Goal: Task Accomplishment & Management: Use online tool/utility

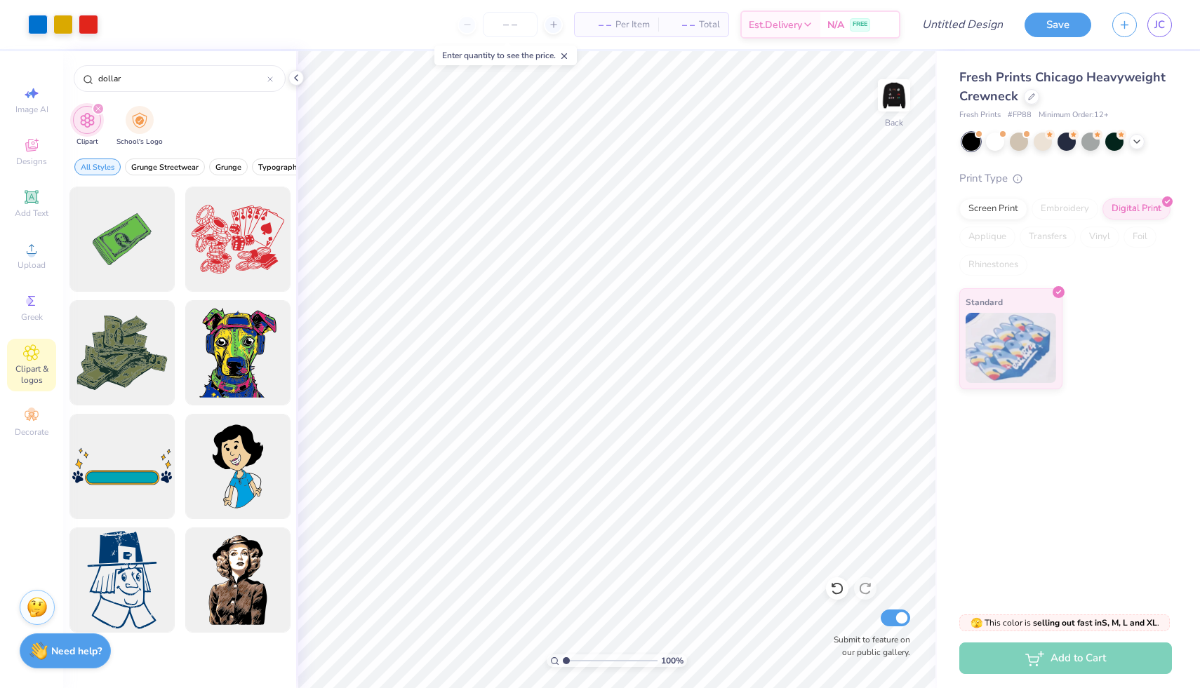
click at [895, 94] on img at bounding box center [894, 95] width 28 height 28
click at [891, 95] on img at bounding box center [894, 95] width 56 height 56
click at [887, 90] on img at bounding box center [894, 95] width 56 height 56
click at [895, 98] on img at bounding box center [894, 95] width 56 height 56
type input "8.15"
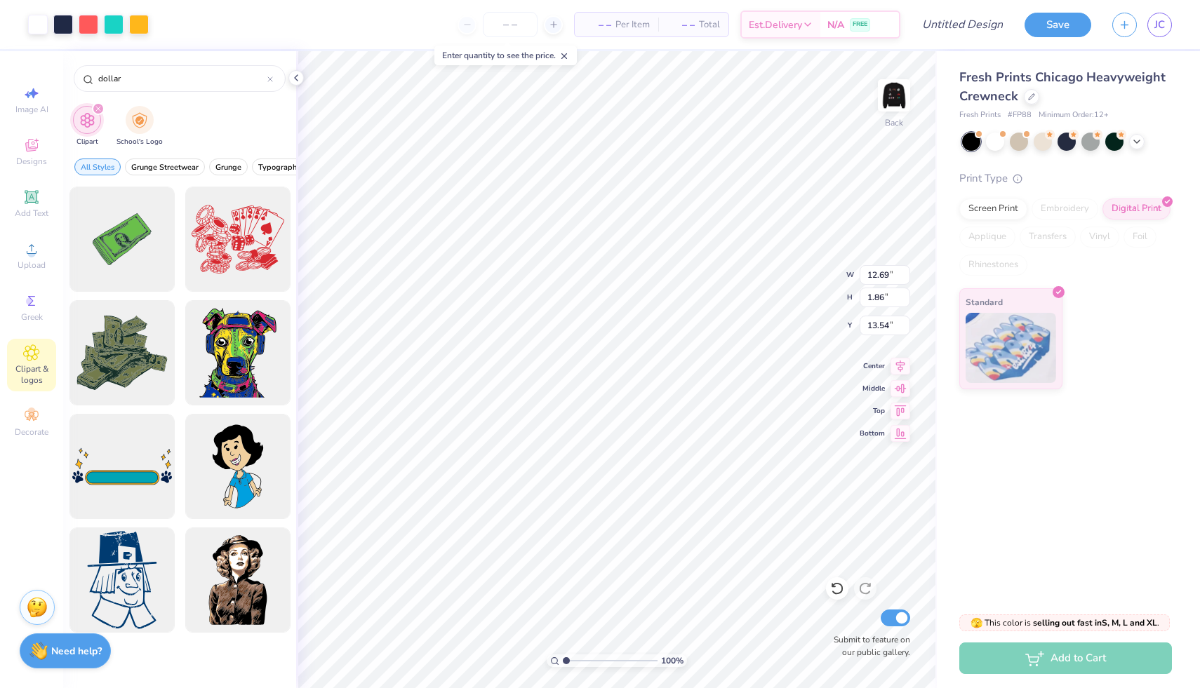
type input "1.19"
type input "11.33"
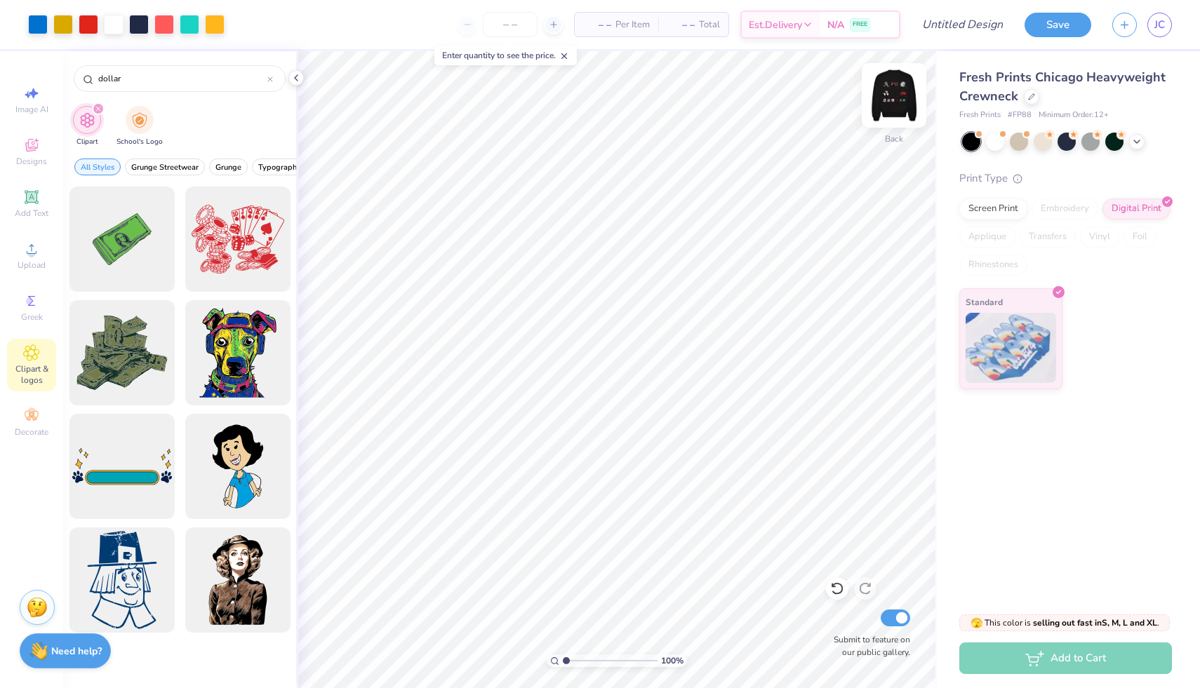
click at [889, 99] on img at bounding box center [894, 95] width 56 height 56
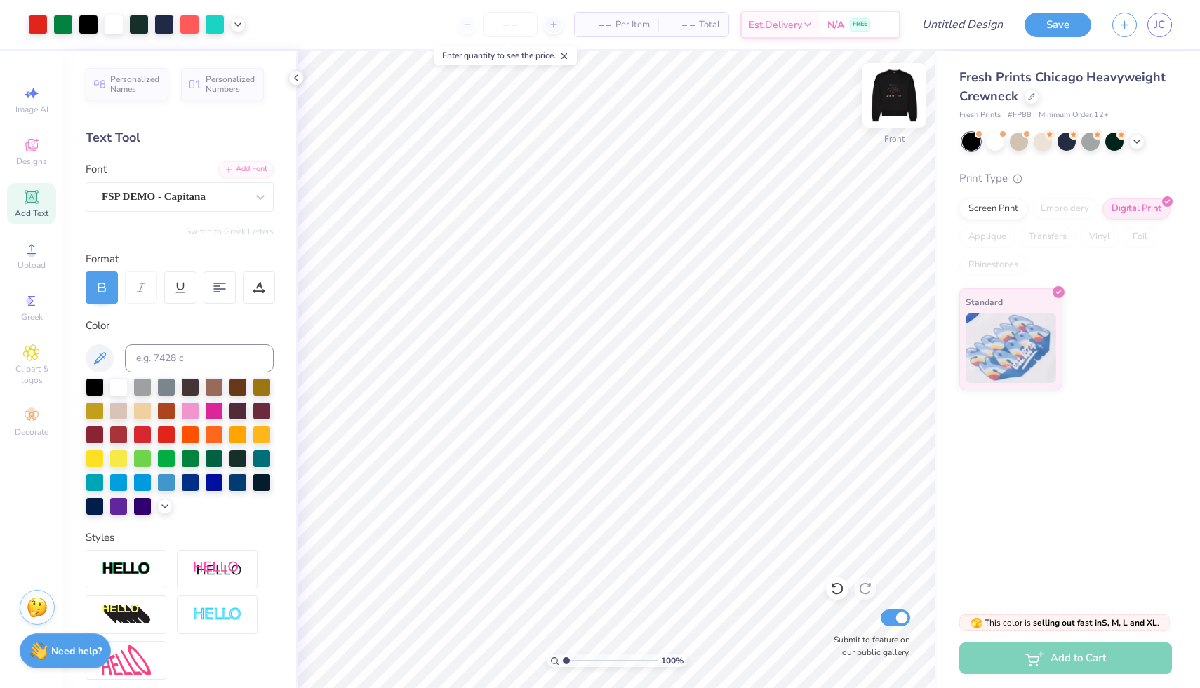
click at [902, 97] on img at bounding box center [894, 95] width 56 height 56
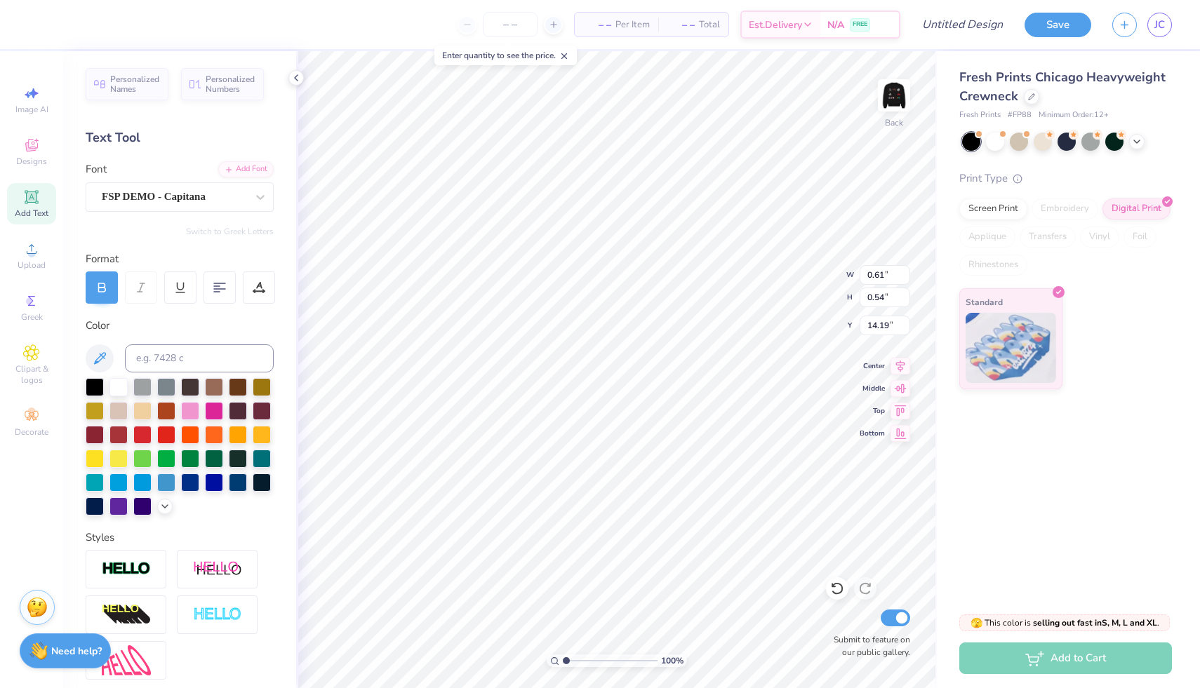
type input "11.89"
type input "11.66"
click at [34, 310] on div "Greek" at bounding box center [31, 307] width 49 height 41
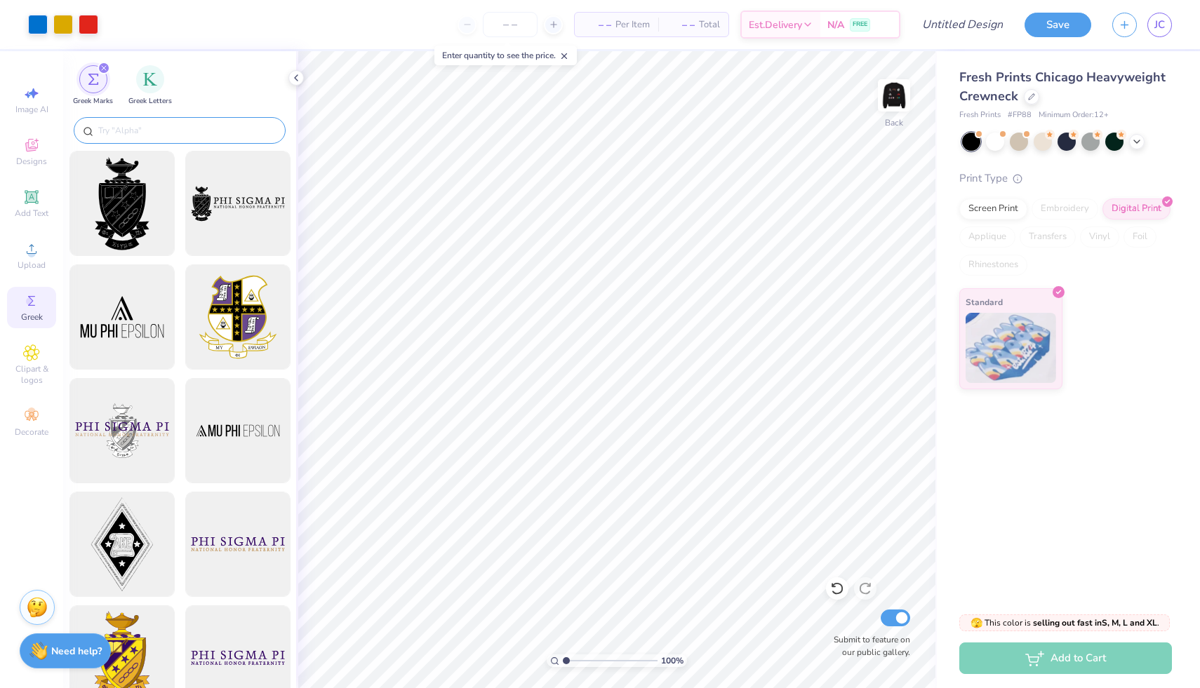
click at [126, 125] on input "text" at bounding box center [187, 130] width 180 height 14
click at [149, 88] on div "filter for Greek Letters" at bounding box center [150, 78] width 28 height 28
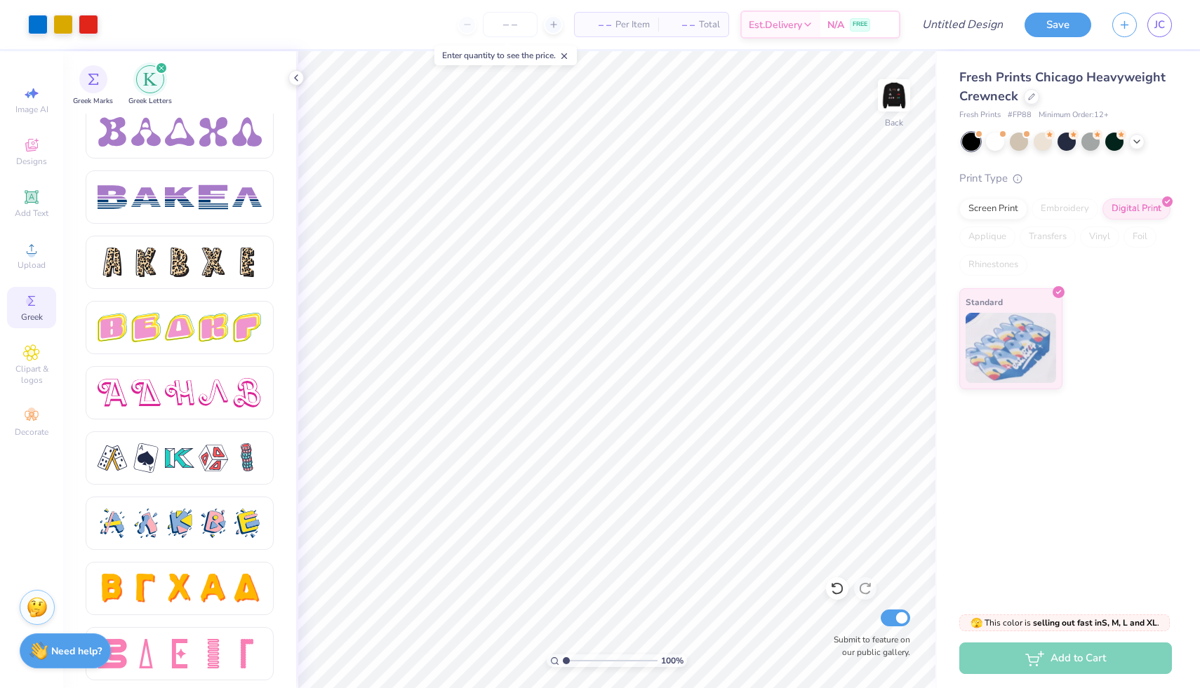
scroll to position [2229, 0]
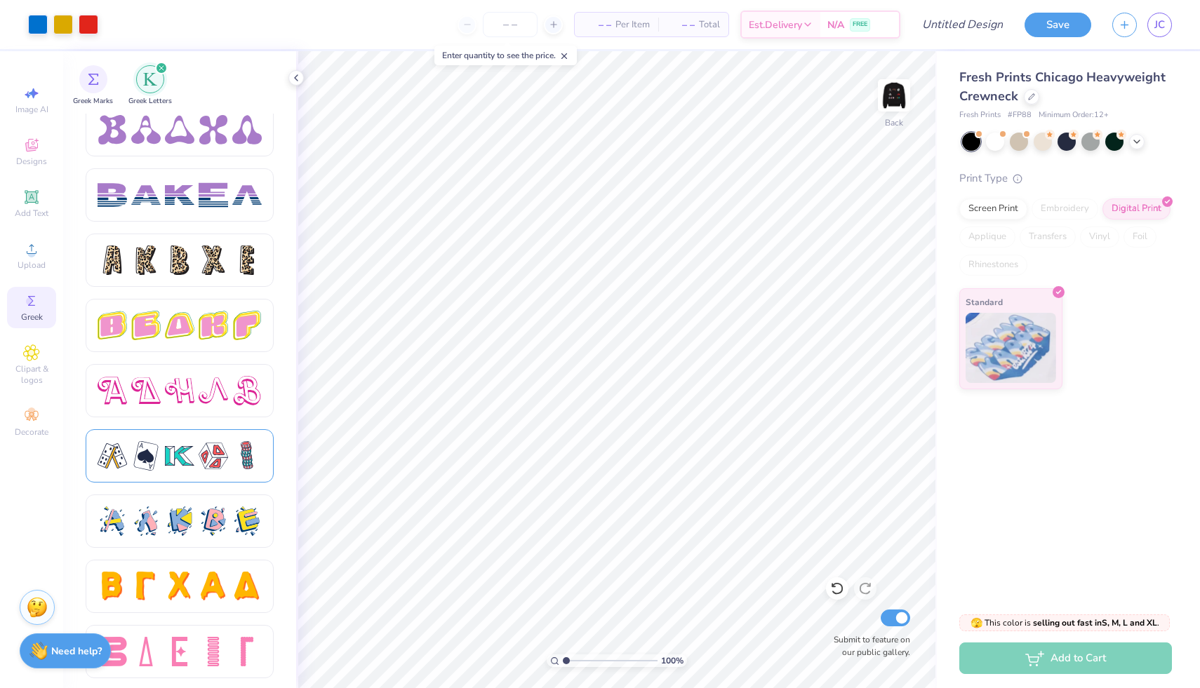
click at [194, 472] on div at bounding box center [180, 455] width 188 height 53
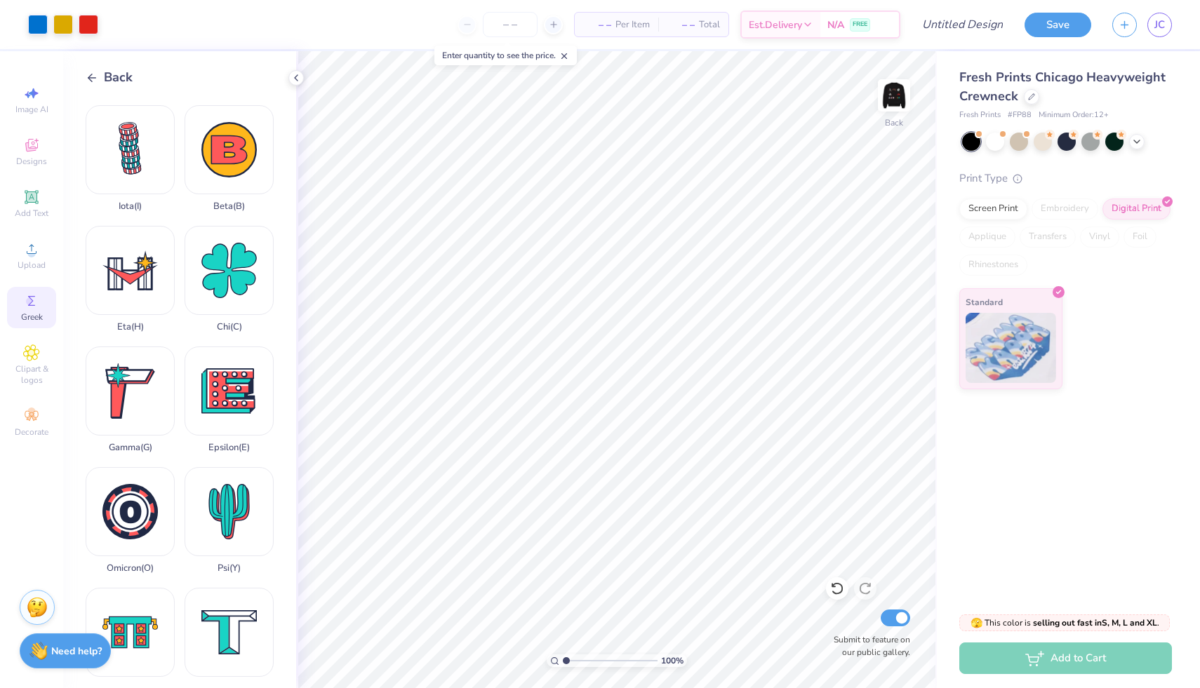
scroll to position [0, 0]
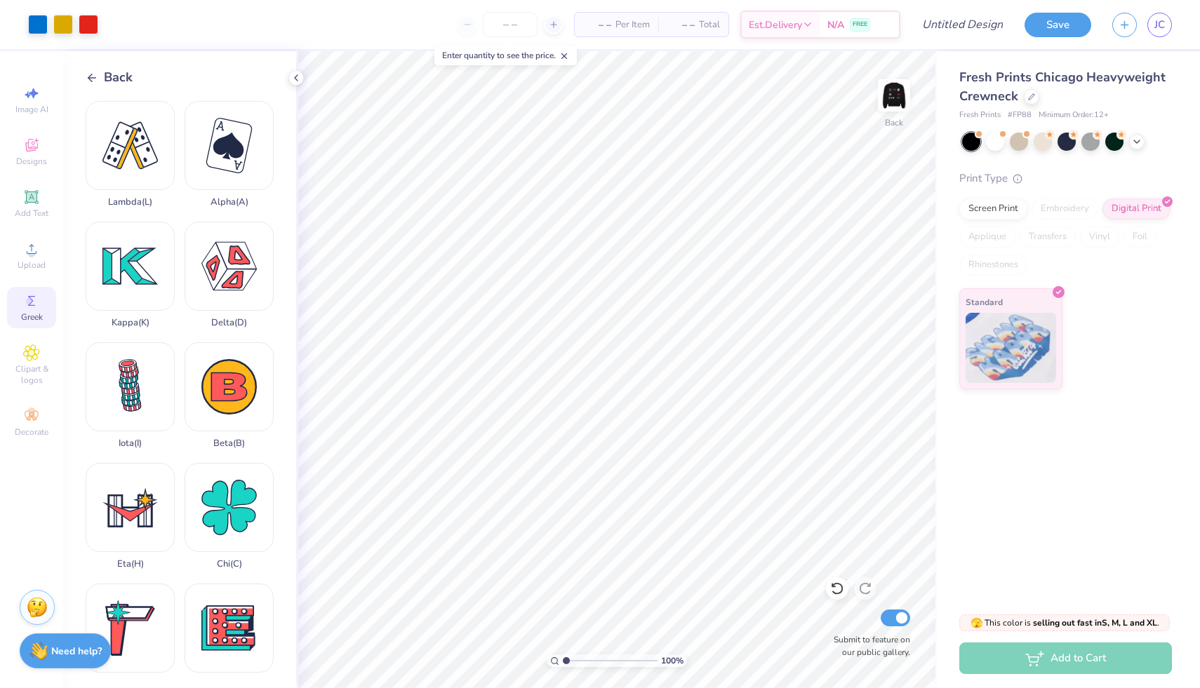
click at [88, 76] on icon at bounding box center [92, 78] width 13 height 13
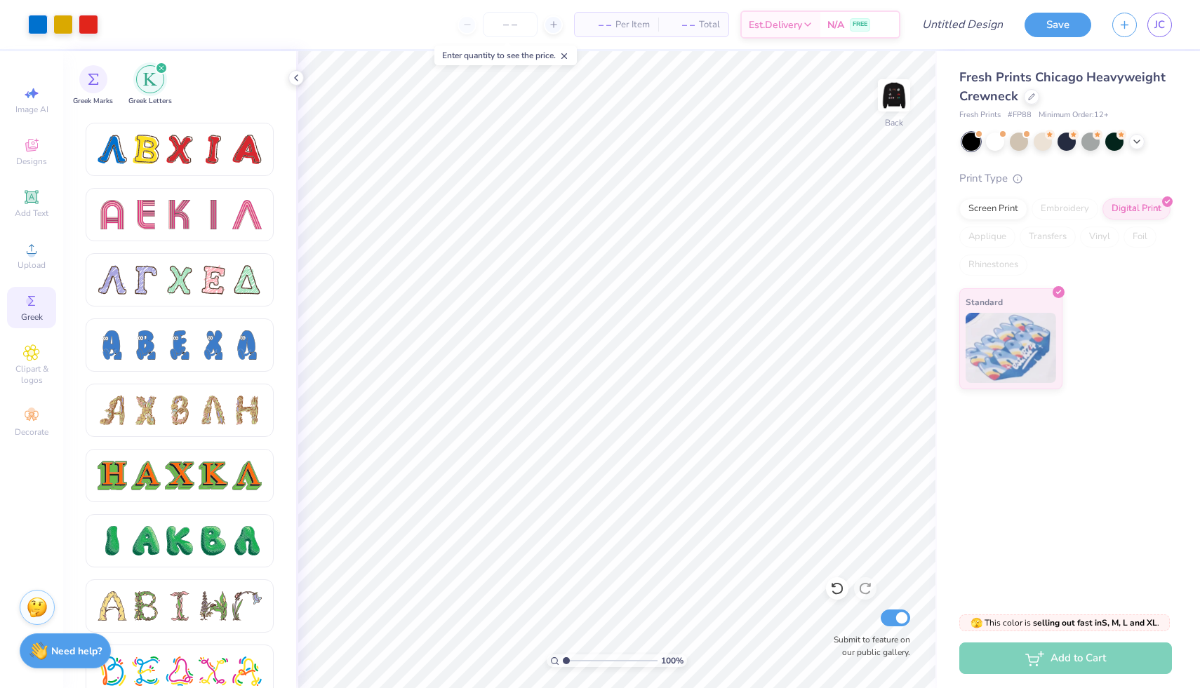
scroll to position [1196, 0]
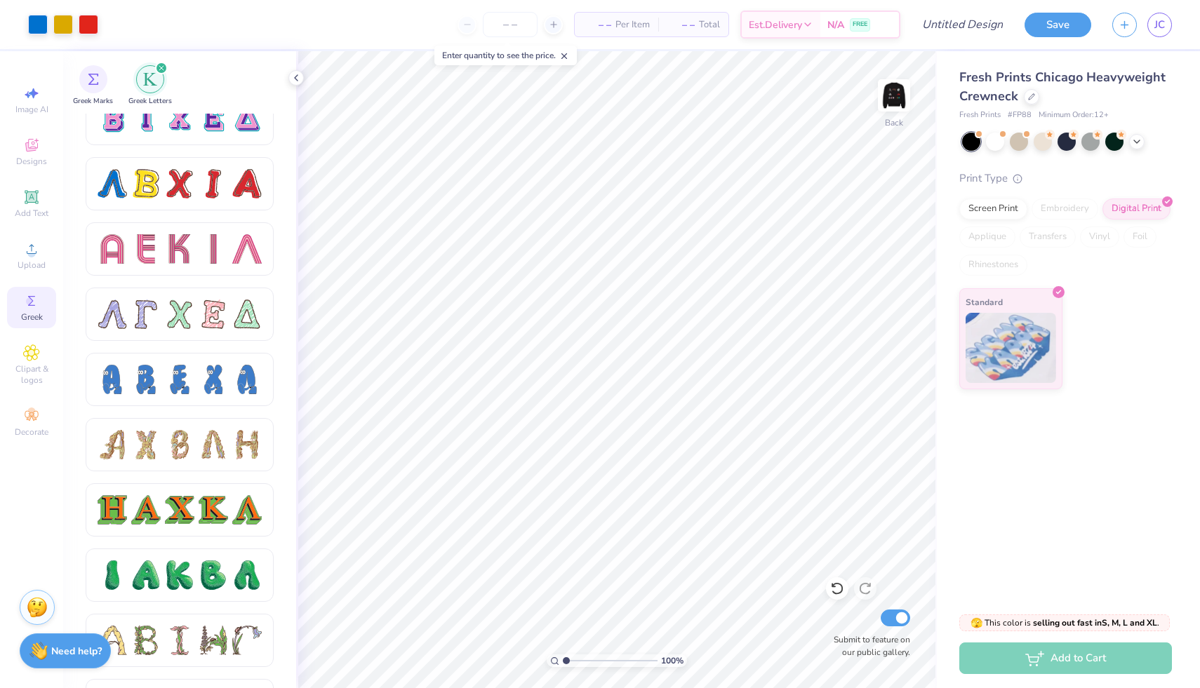
click at [159, 66] on icon "filter for Greek Letters" at bounding box center [161, 68] width 4 height 4
click at [161, 66] on icon "filter for Greek Letters" at bounding box center [162, 68] width 6 height 6
click at [160, 68] on icon "filter for Greek Letters" at bounding box center [161, 68] width 4 height 4
click at [160, 65] on div "filter for Greek Letters" at bounding box center [161, 68] width 13 height 13
click at [160, 62] on div "filter for Greek Letters" at bounding box center [161, 68] width 13 height 13
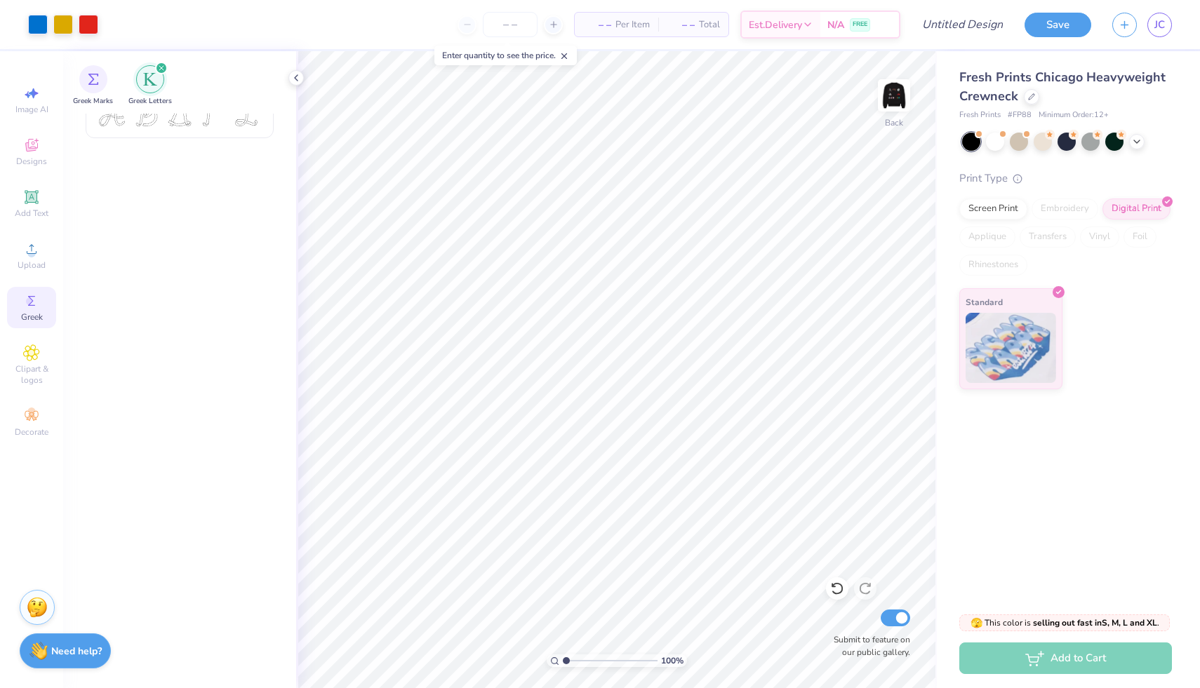
scroll to position [0, 0]
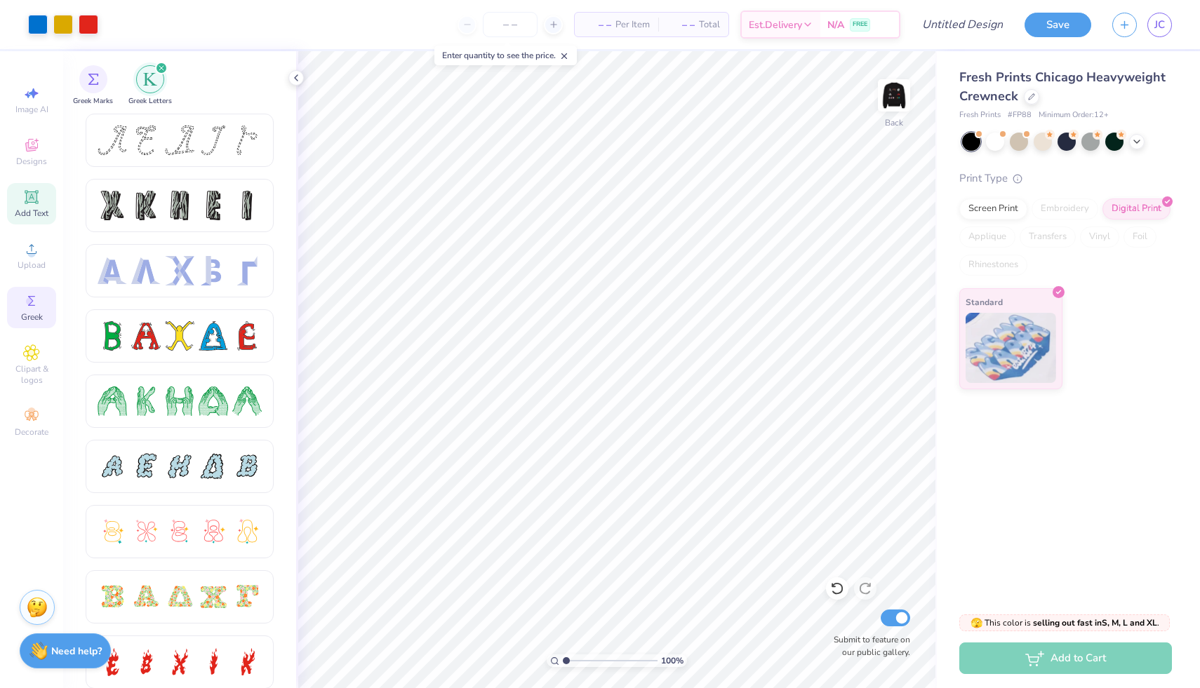
click at [32, 203] on icon at bounding box center [31, 197] width 17 height 17
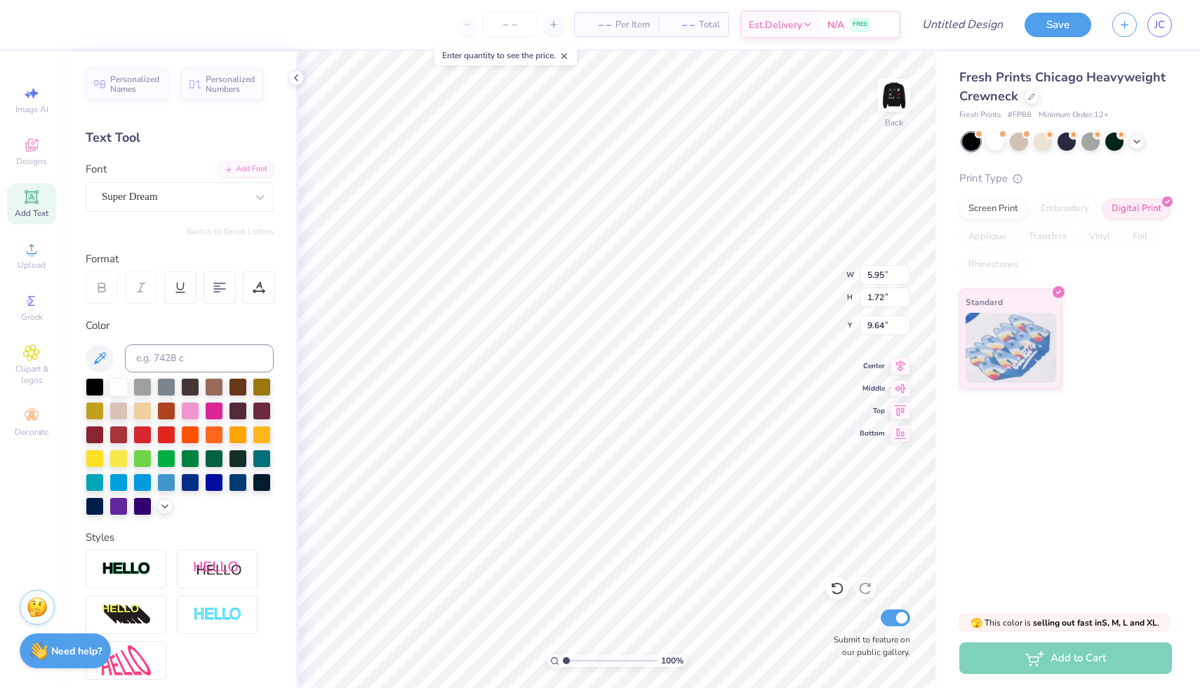
scroll to position [0, 6]
type textarea "alpha xi delta x sigma chi"
type input "14.87"
type input "1.20"
type input "9.99"
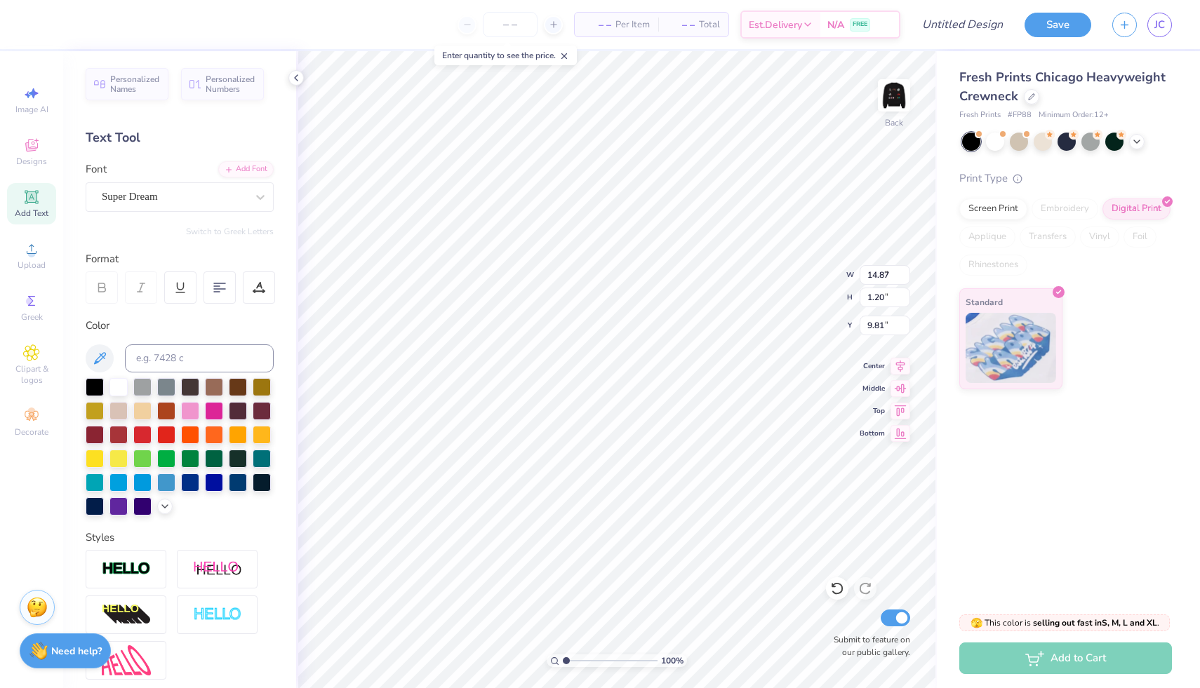
type input "0.81"
type input "11.26"
click at [232, 192] on div "Super Dream" at bounding box center [173, 197] width 147 height 22
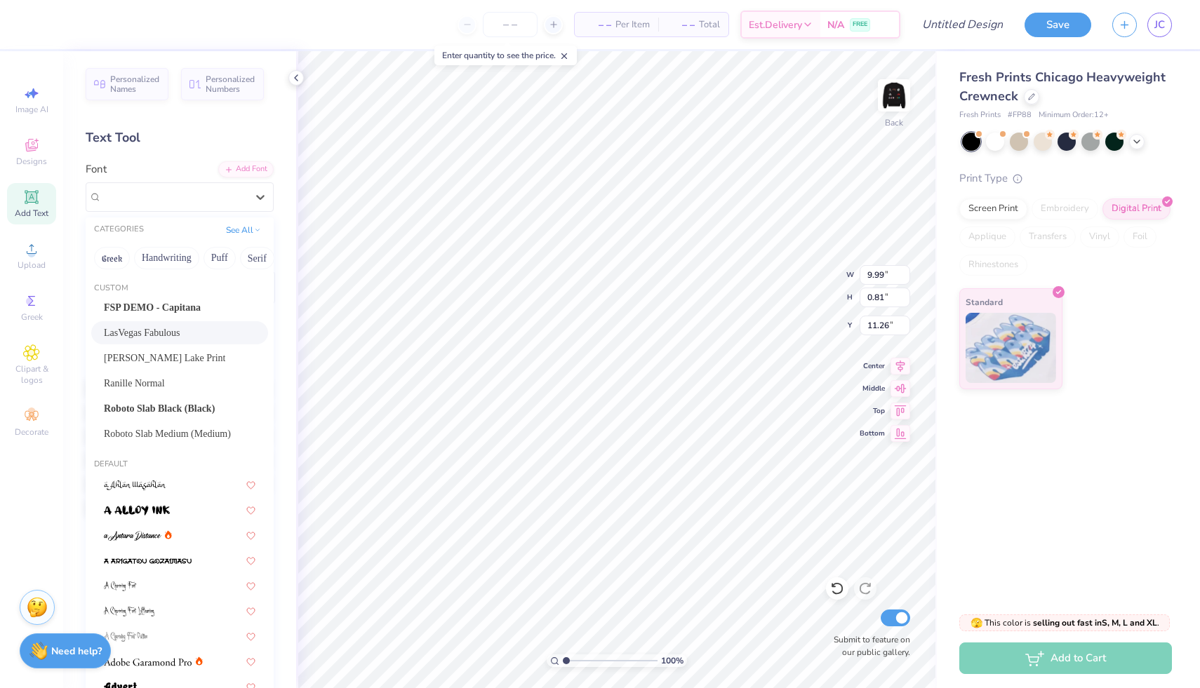
click at [172, 333] on div "LasVegas Fabulous" at bounding box center [180, 333] width 152 height 15
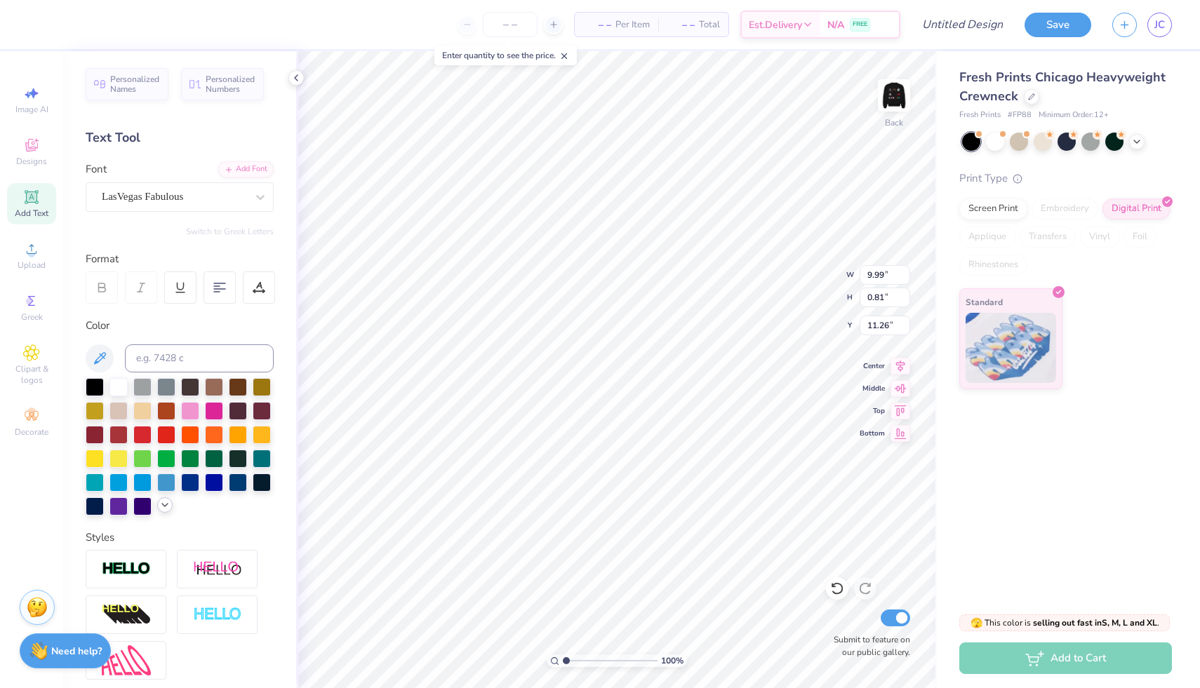
click at [161, 505] on icon at bounding box center [164, 505] width 11 height 11
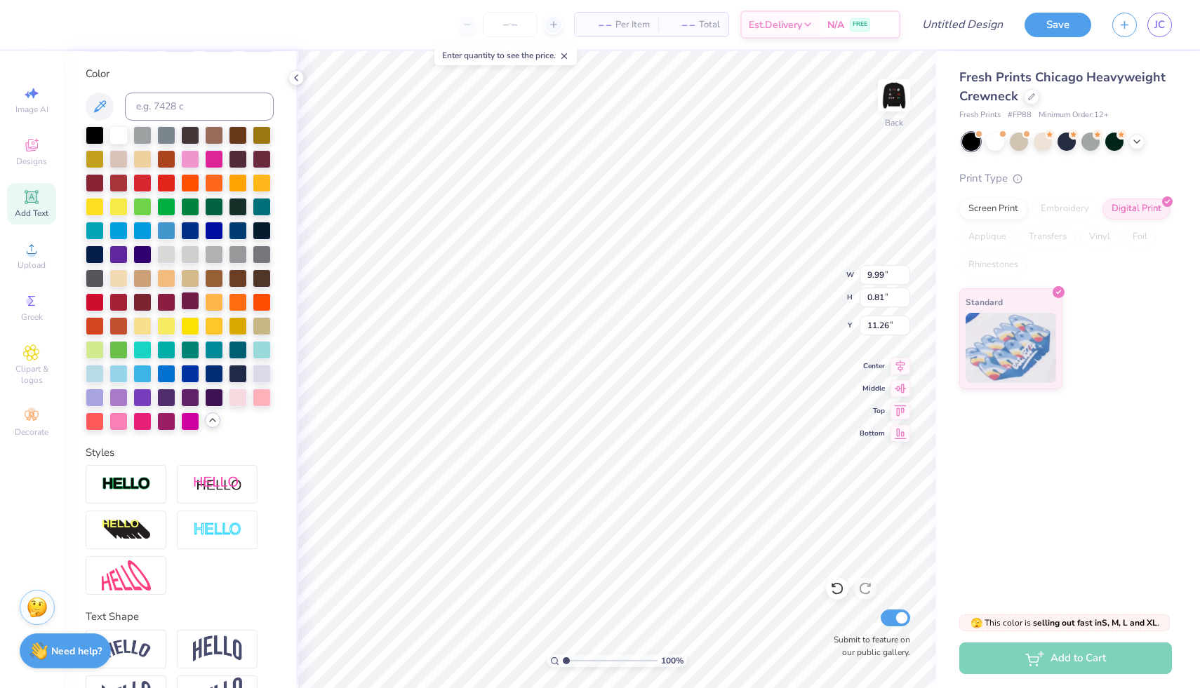
scroll to position [250, 0]
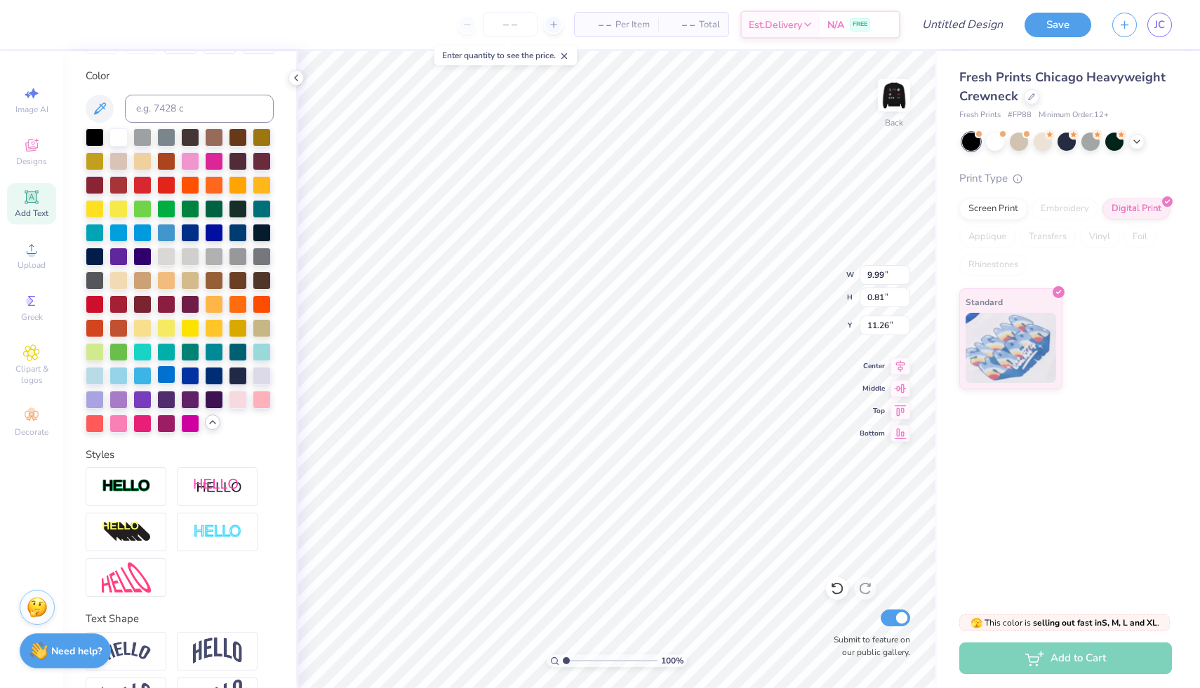
click at [171, 378] on div at bounding box center [166, 375] width 18 height 18
type input "8.71"
type input "1.28"
type input "11.35"
click at [166, 182] on div at bounding box center [166, 184] width 18 height 18
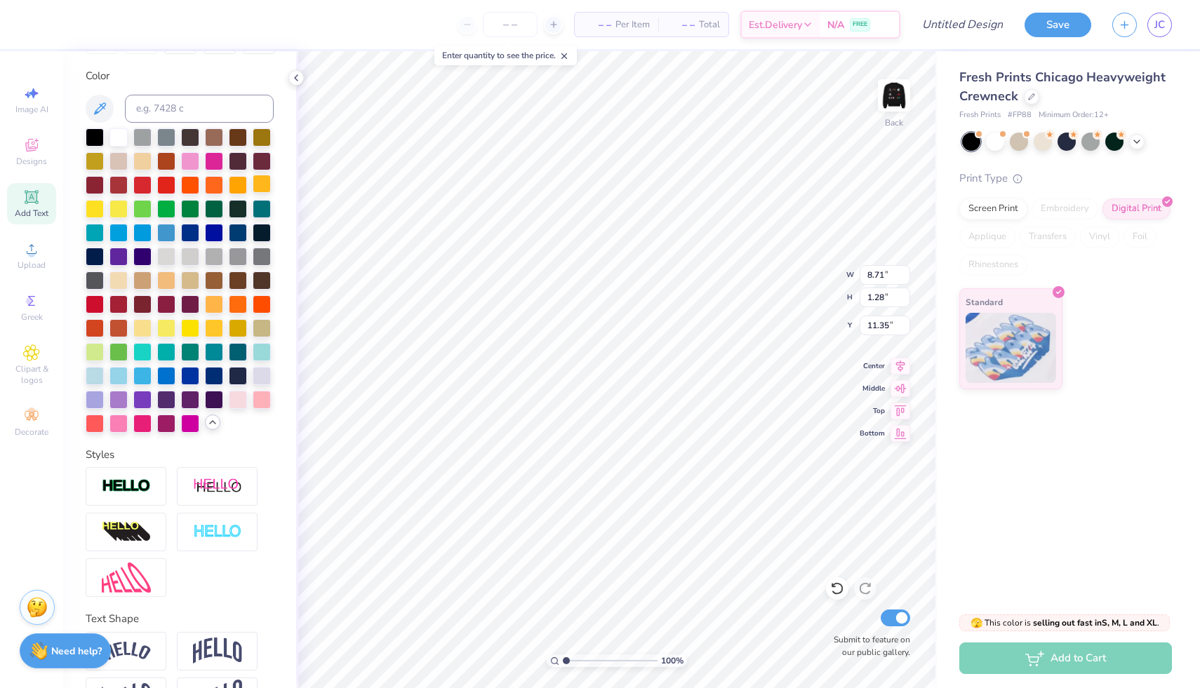
click at [261, 180] on div at bounding box center [262, 184] width 18 height 18
click at [161, 187] on div at bounding box center [166, 184] width 18 height 18
click at [241, 330] on div at bounding box center [238, 327] width 18 height 18
click at [167, 187] on div at bounding box center [166, 184] width 18 height 18
type input "5.88"
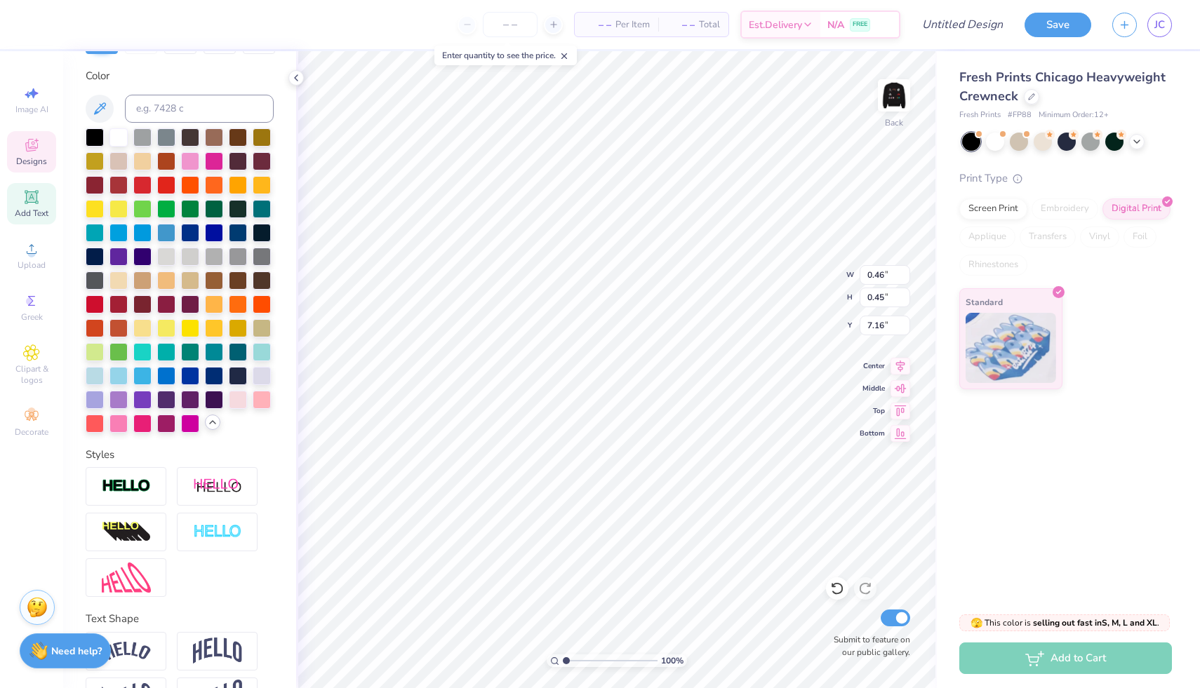
type input "0.92"
type input "6.93"
type input "3.00"
click at [891, 100] on img at bounding box center [894, 95] width 56 height 56
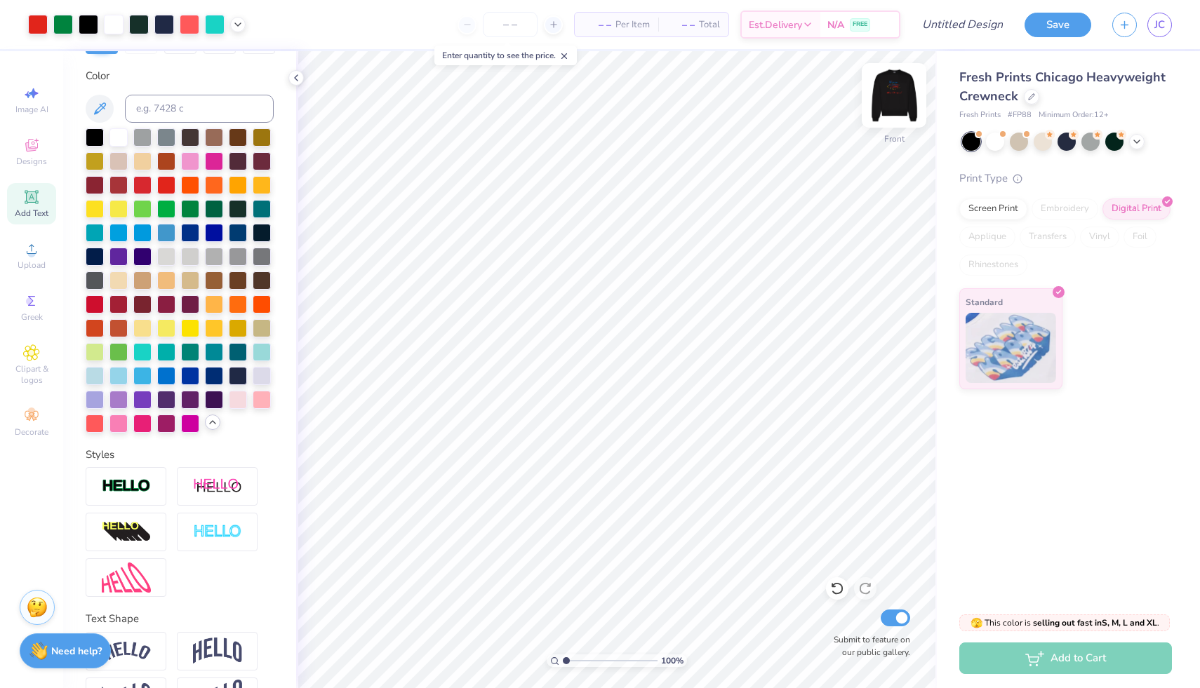
click at [895, 105] on img at bounding box center [894, 95] width 56 height 56
click at [895, 98] on img at bounding box center [894, 95] width 56 height 56
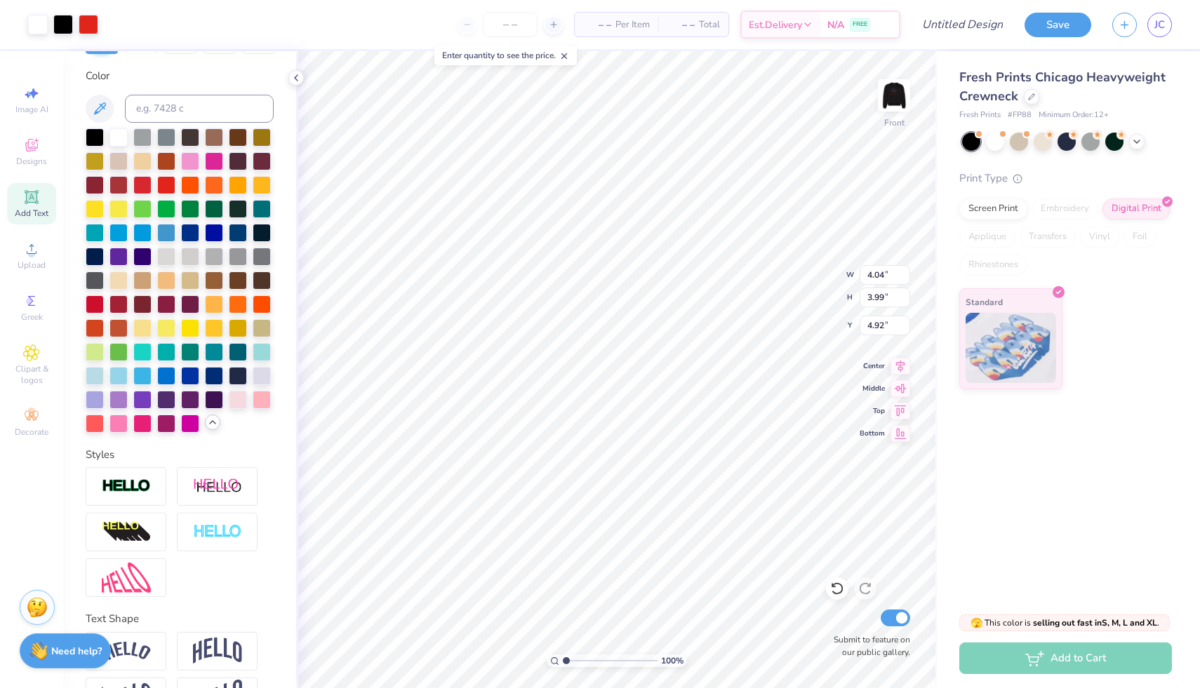
type input "4.02"
type input "3.97"
type input "4.93"
click at [27, 370] on span "Clipart & logos" at bounding box center [31, 374] width 49 height 22
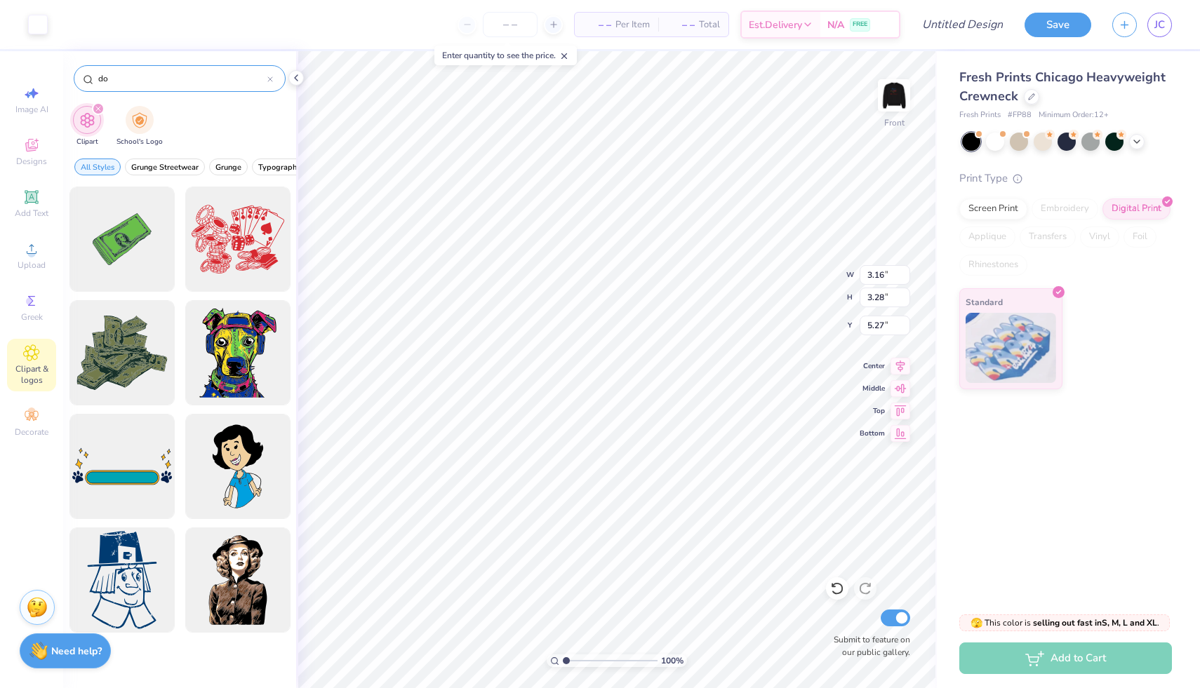
type input "d"
type input "stamp"
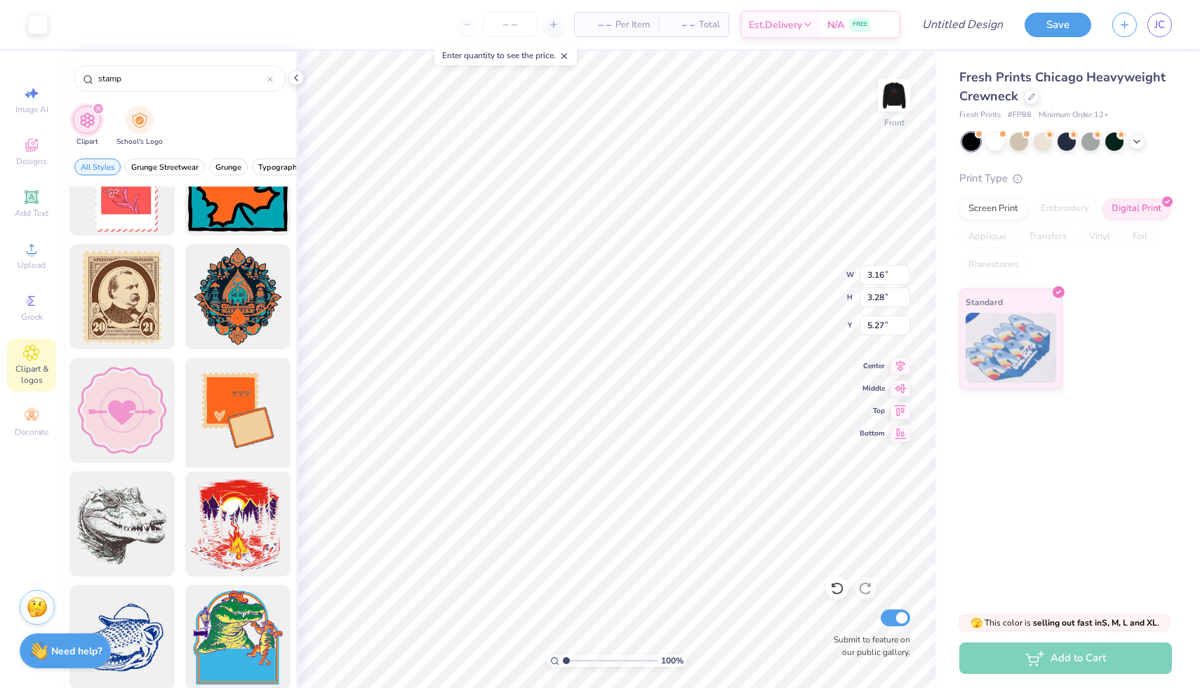
scroll to position [0, 0]
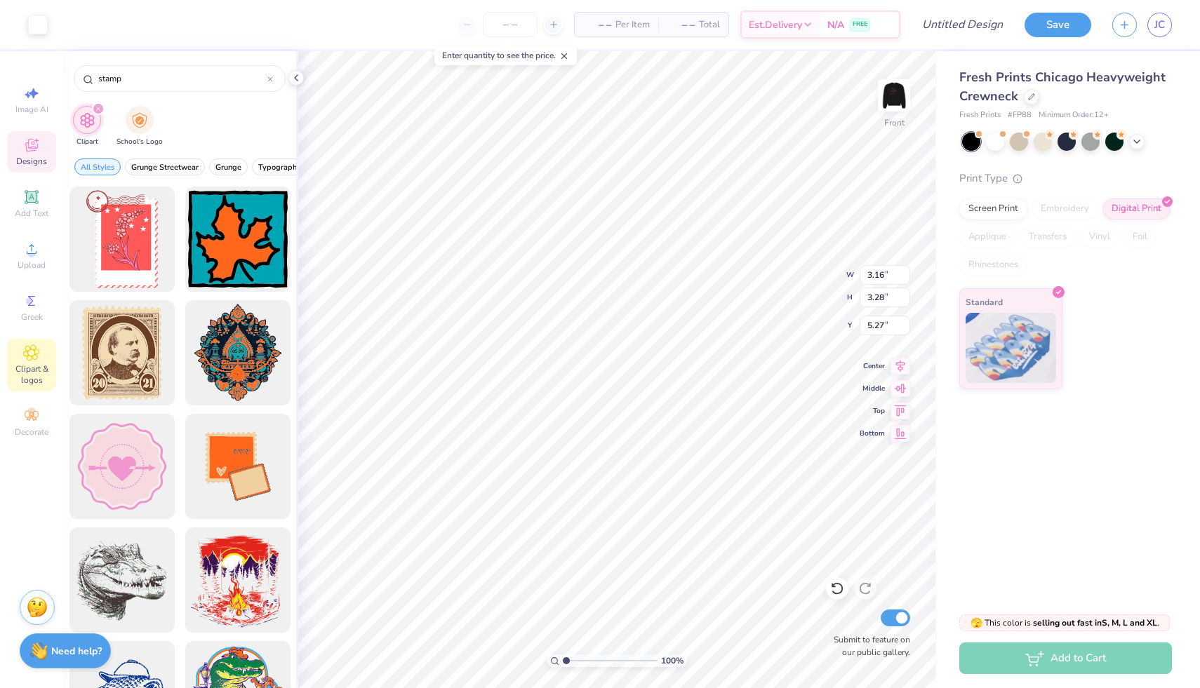
click at [20, 151] on div "Designs" at bounding box center [31, 151] width 49 height 41
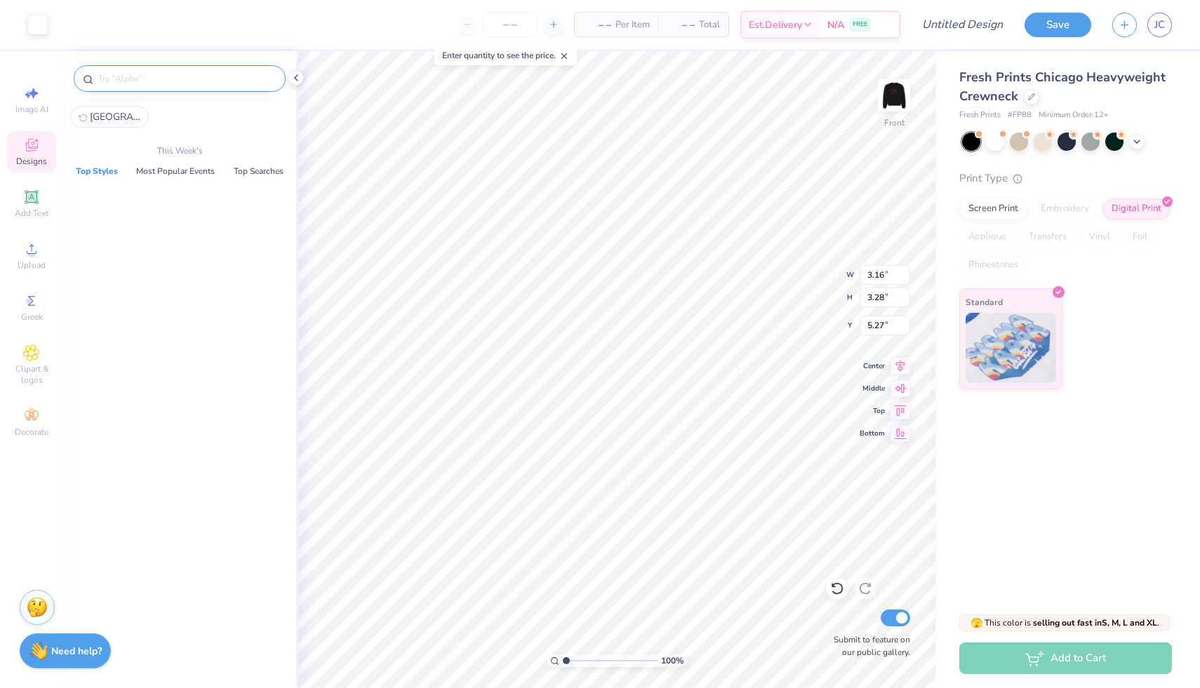
click at [142, 77] on input "text" at bounding box center [187, 79] width 180 height 14
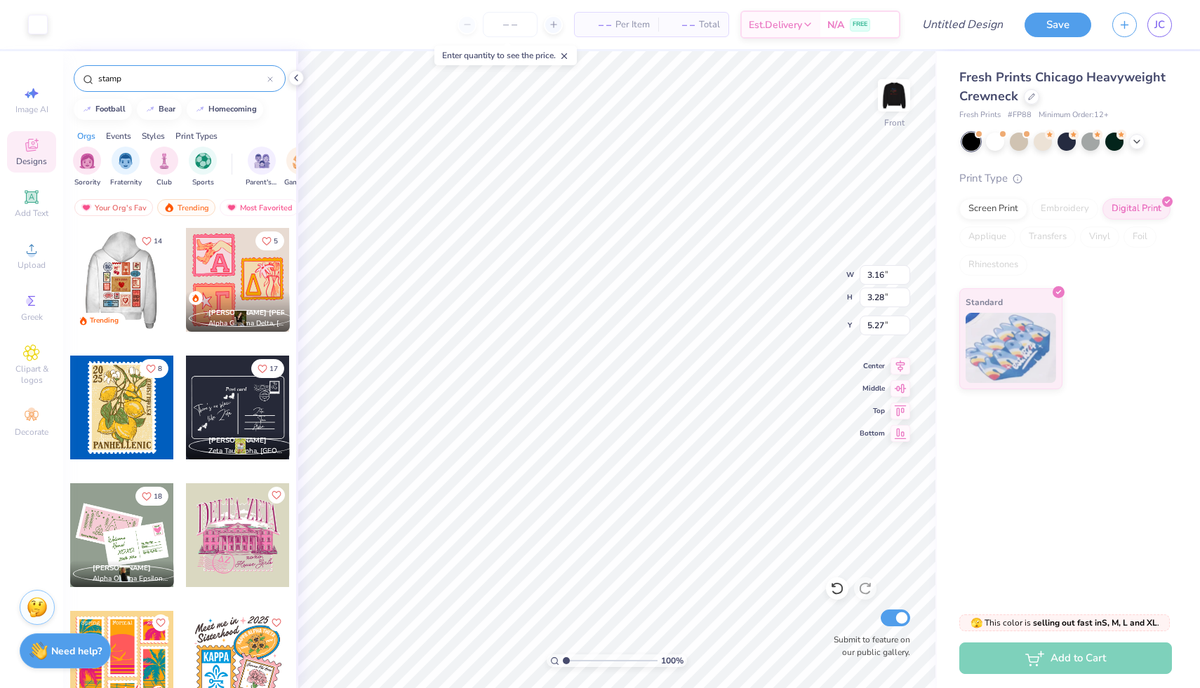
type input "stamp"
click at [126, 273] on div at bounding box center [121, 280] width 104 height 104
type input "11.03"
type input "13.37"
type input "3.00"
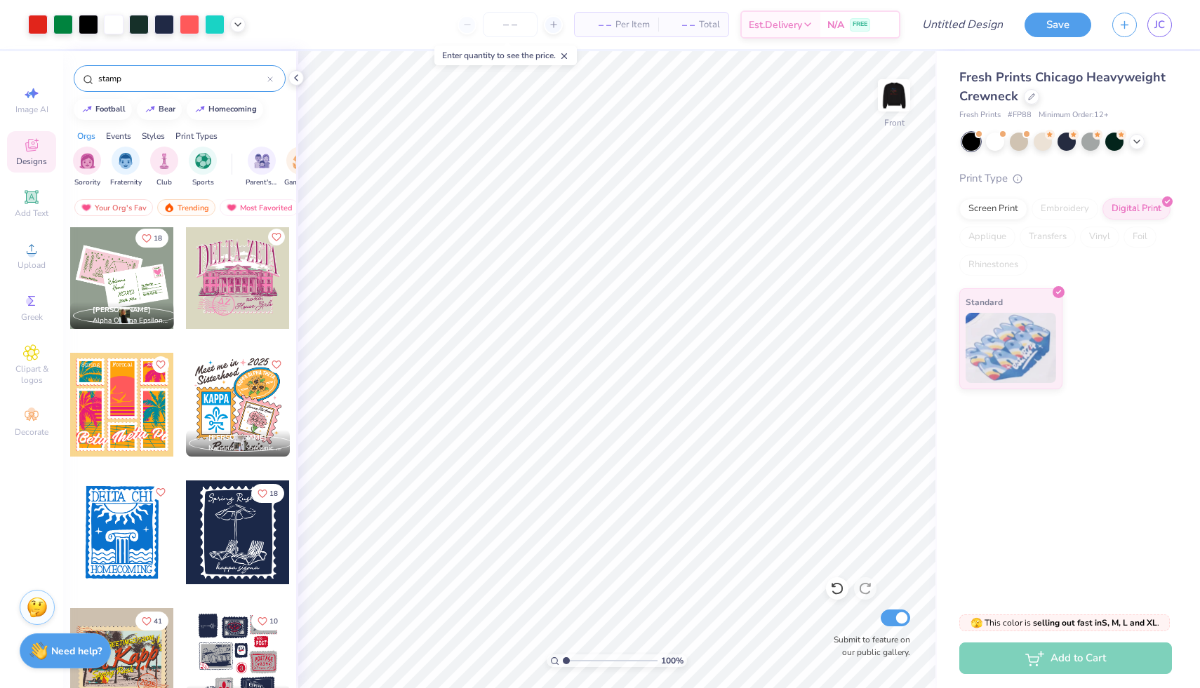
scroll to position [278, 0]
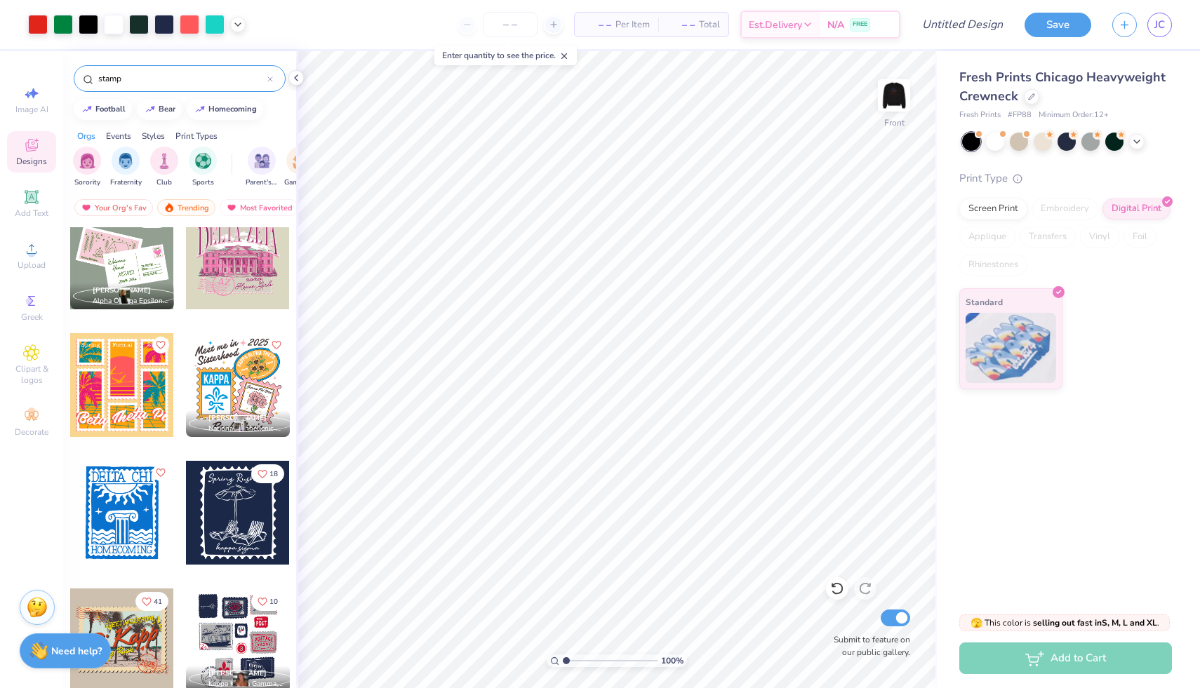
click at [101, 368] on div at bounding box center [122, 385] width 104 height 104
type input "7.19"
type input "2.93"
type input "5.59"
type input "7.58"
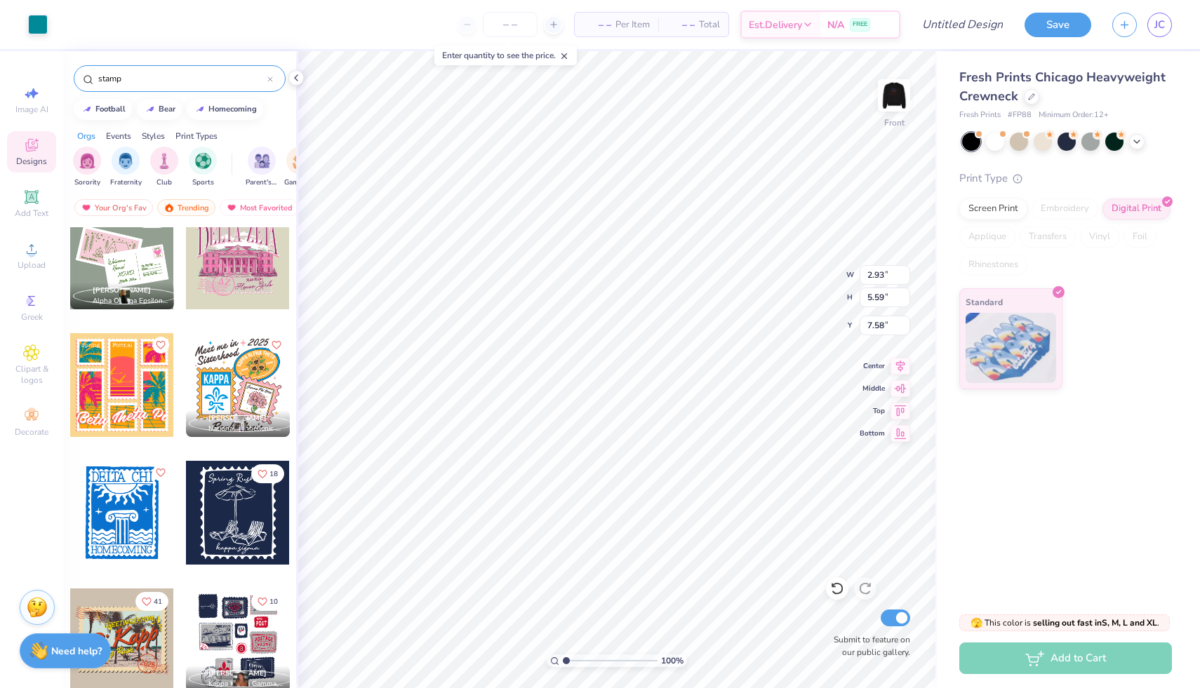
type input "1.59"
type input "3.72"
type input "3.56"
type input "7.22"
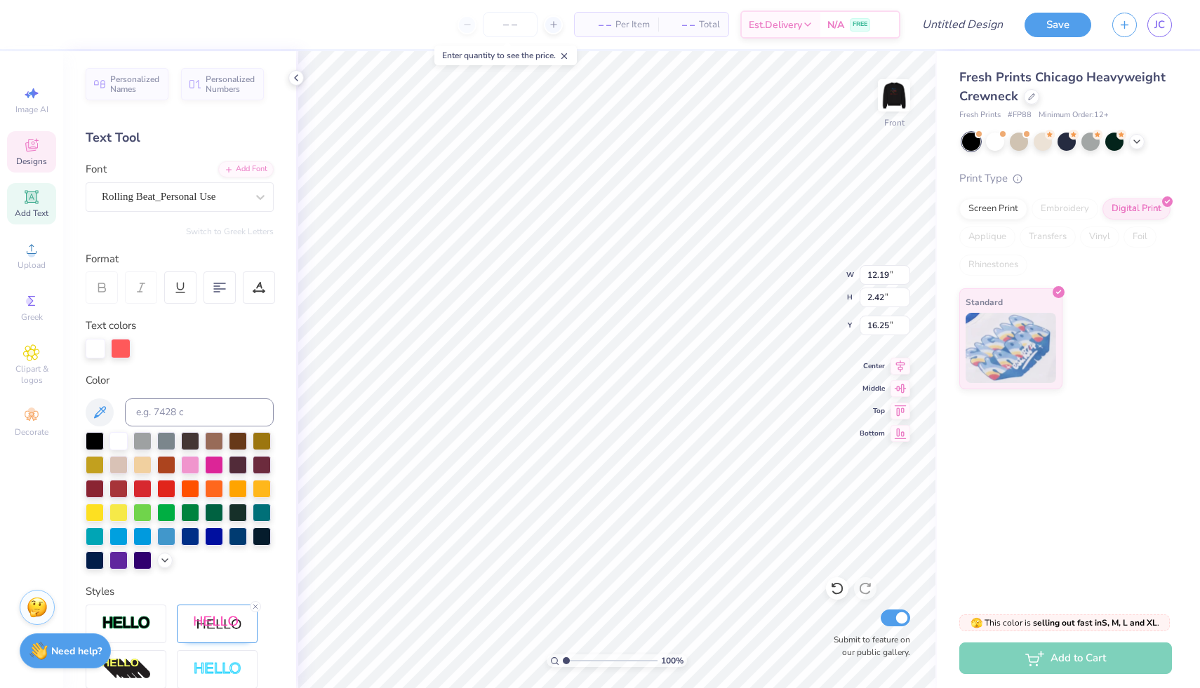
type input "12.19"
type input "2.42"
type input "16.25"
type input "3.72"
type input "8.31"
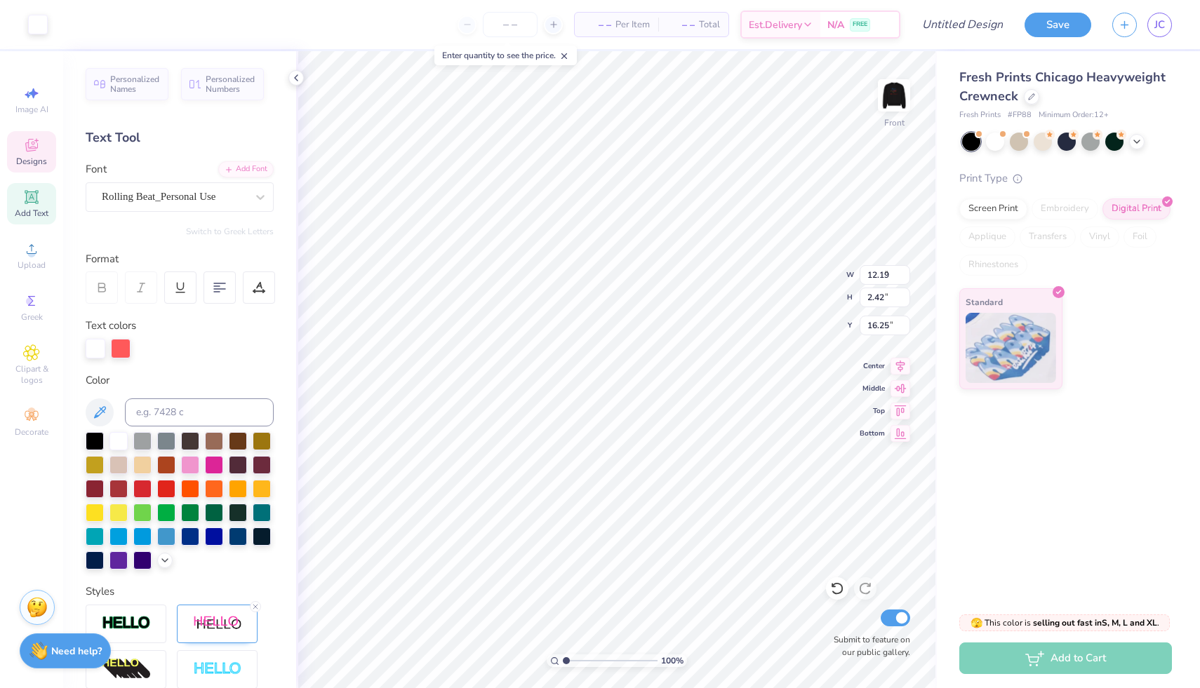
type input "11.14"
type input "12.19"
type input "2.42"
type input "16.25"
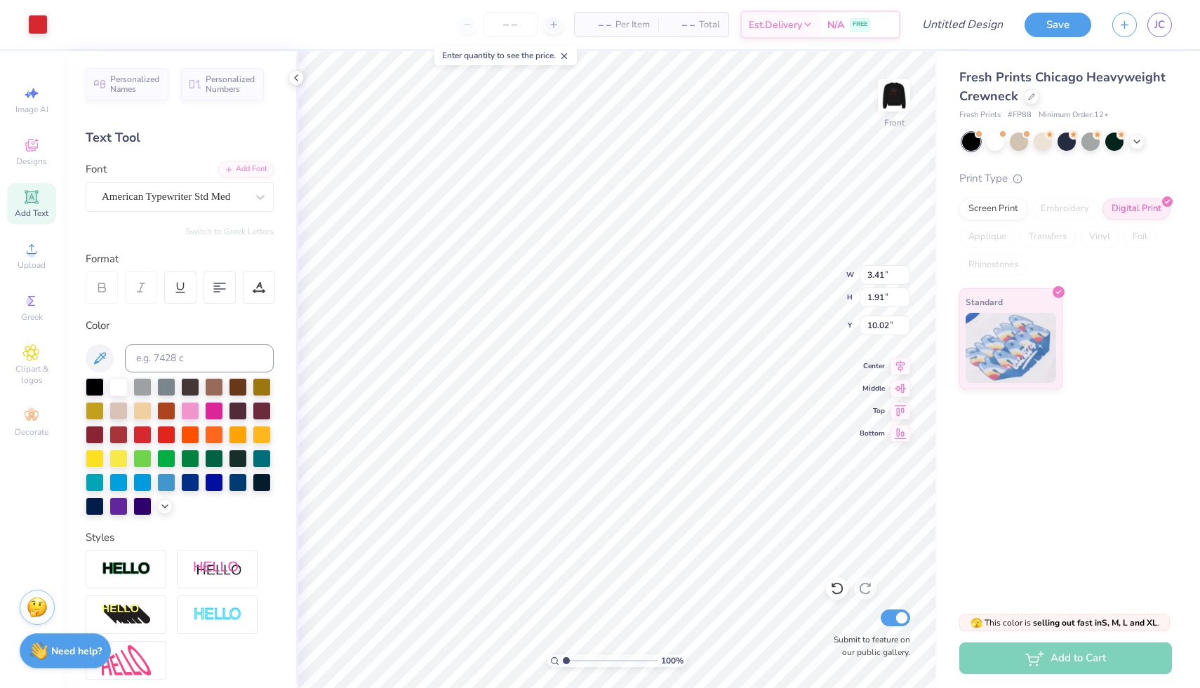
type input "10.97"
type input "4.04"
type input "3.99"
type input "9.94"
type input "10.15"
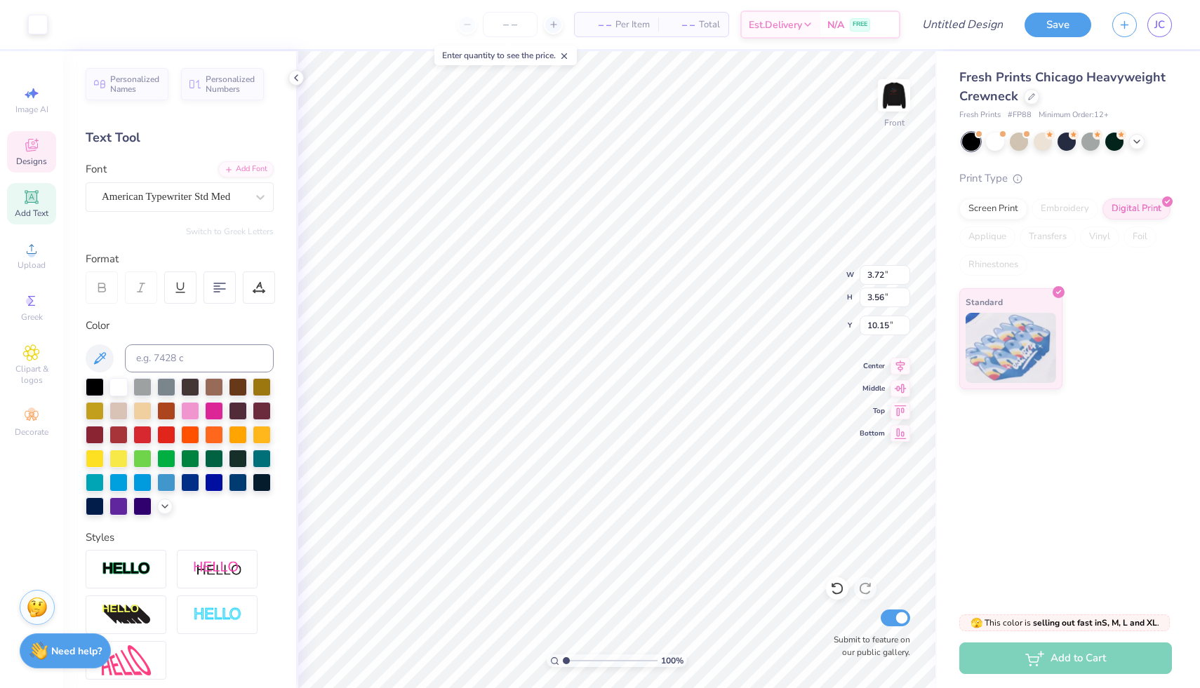
type input "4.02"
type input "3.85"
type input "9.86"
type input "4.10"
type input "3.93"
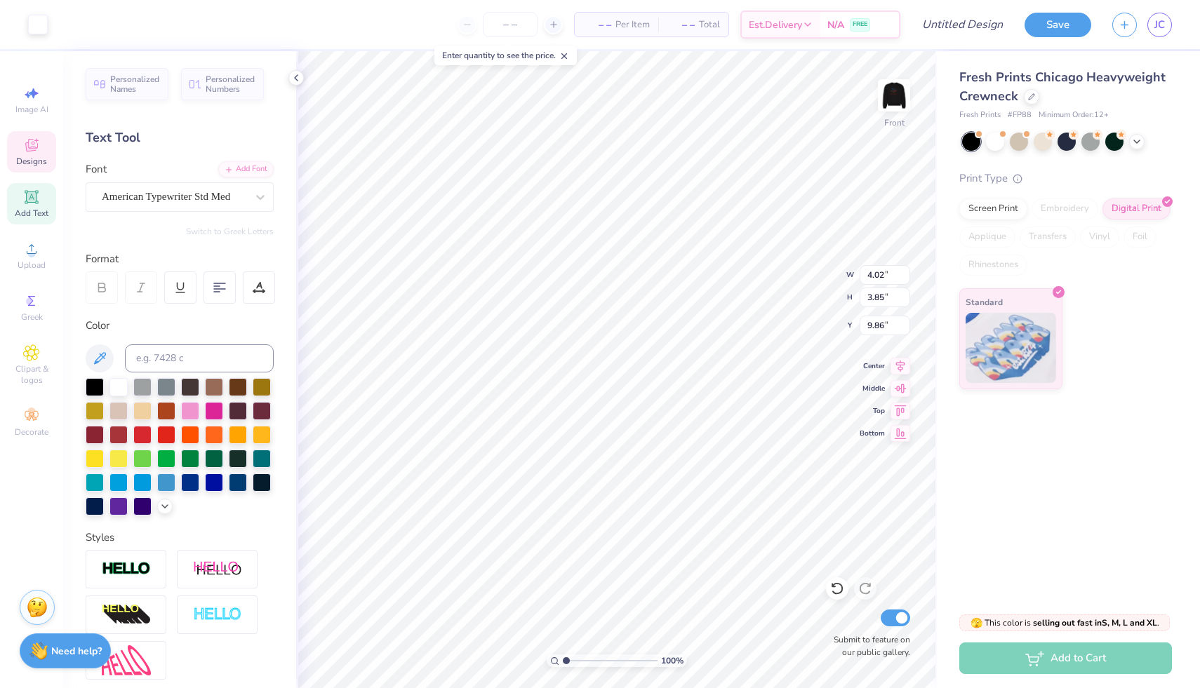
type input "10.00"
type input "17.75"
type input "9.91"
type input "4.04"
type input "3.99"
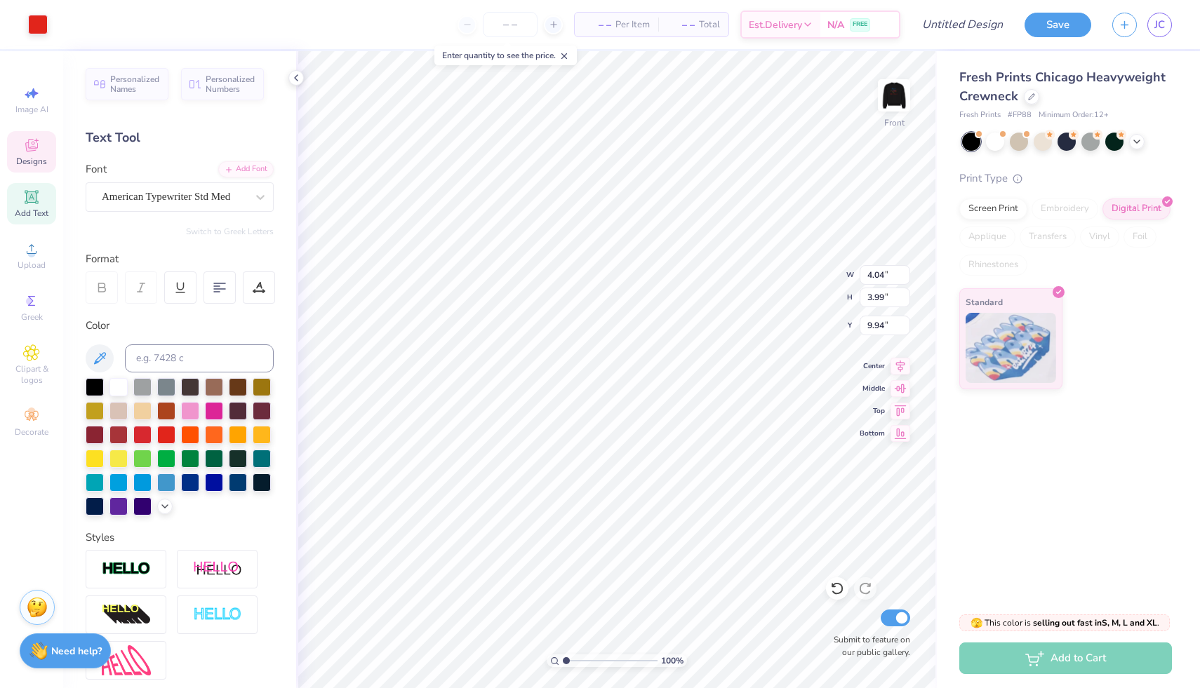
type input "9.94"
type input "3.49"
type input "2.81"
type input "10.50"
click at [557, 493] on li "Bring to Front" at bounding box center [566, 497] width 110 height 27
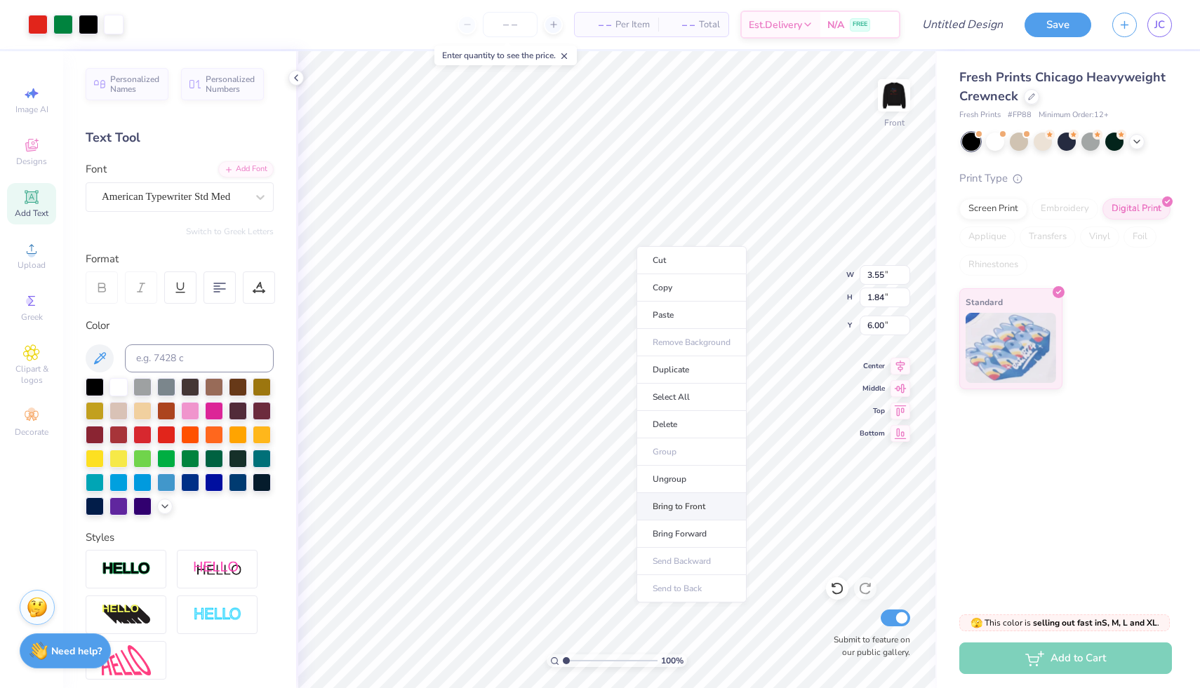
click at [674, 505] on li "Bring to Front" at bounding box center [691, 506] width 110 height 27
type input "2.59"
type input "2.83"
type input "5.50"
click at [761, 510] on li "Bring to Front" at bounding box center [776, 515] width 110 height 27
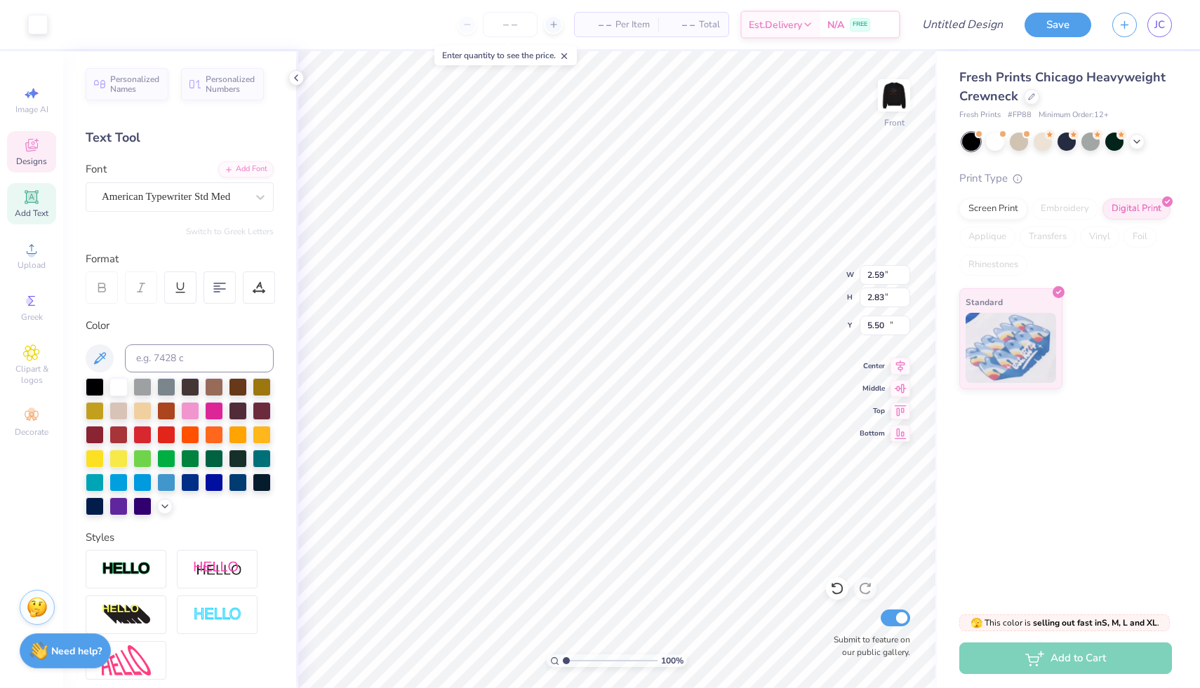
type input "3.97"
type input "3.80"
type input "10.00"
type input "3.16"
type input "3.28"
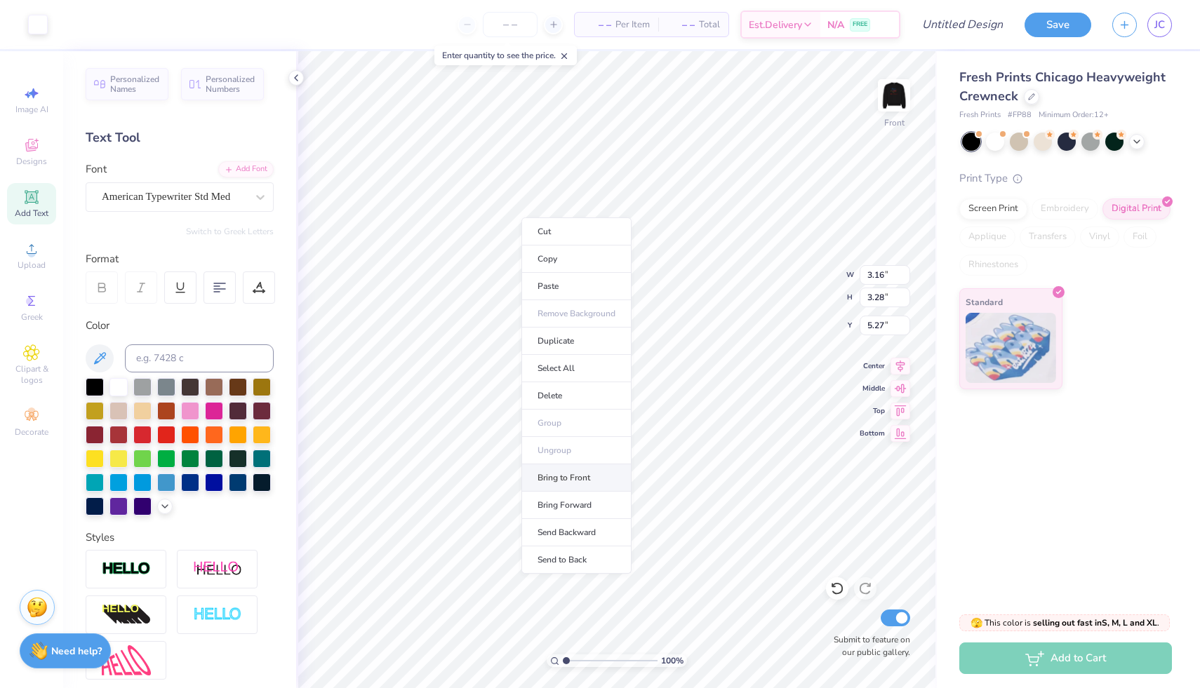
type input "5.28"
click at [566, 479] on li "Bring to Front" at bounding box center [576, 478] width 110 height 27
click at [557, 474] on li "Bring to Front" at bounding box center [576, 476] width 110 height 27
type input "3.97"
type input "3.80"
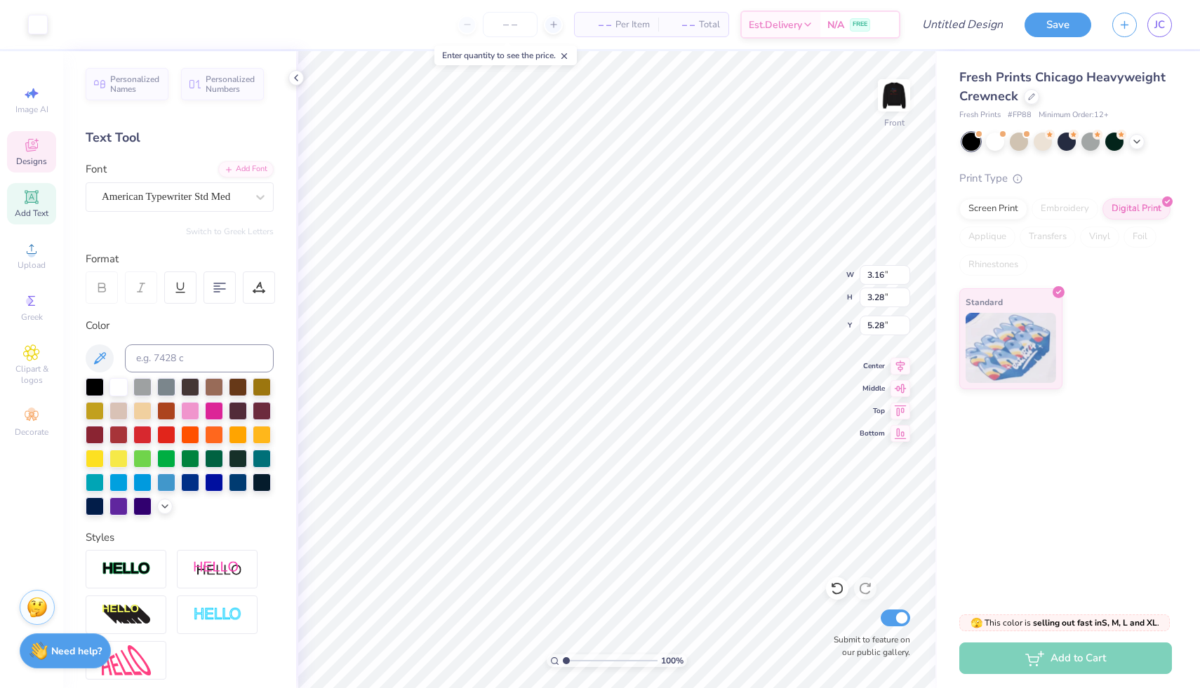
type input "5.95"
type input "3.31"
type input "3.43"
type input "2.07"
type input "3.16"
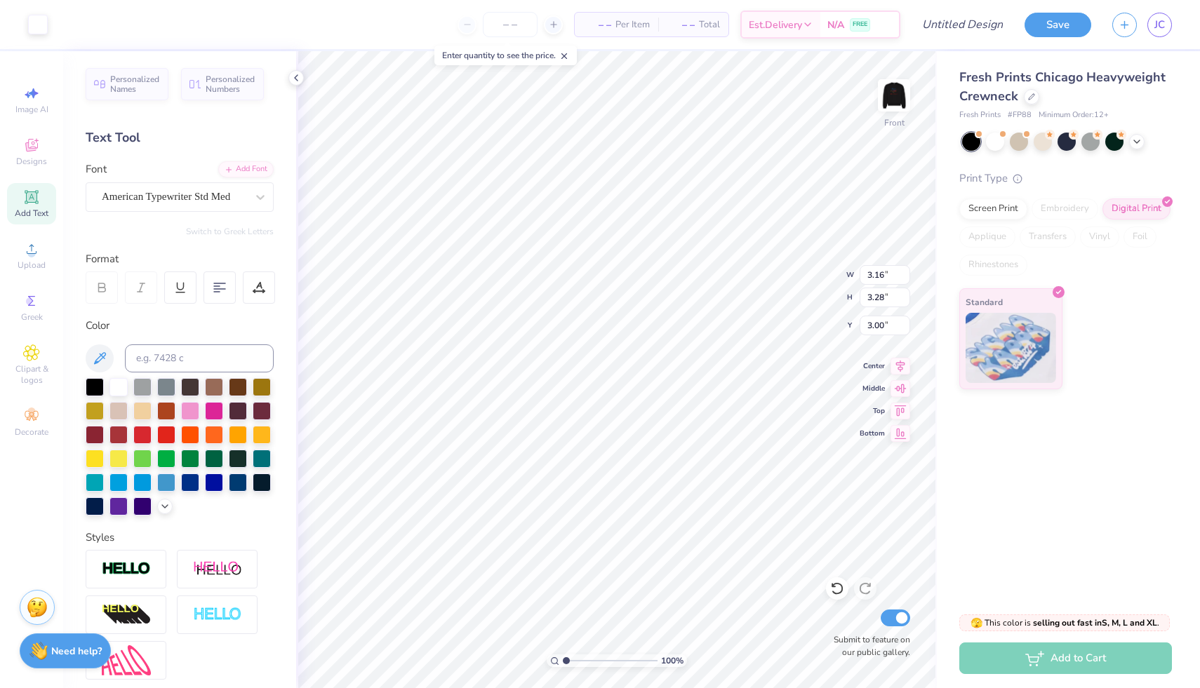
type input "3.28"
type input "3.00"
type input "3.97"
type input "3.80"
type input "7.70"
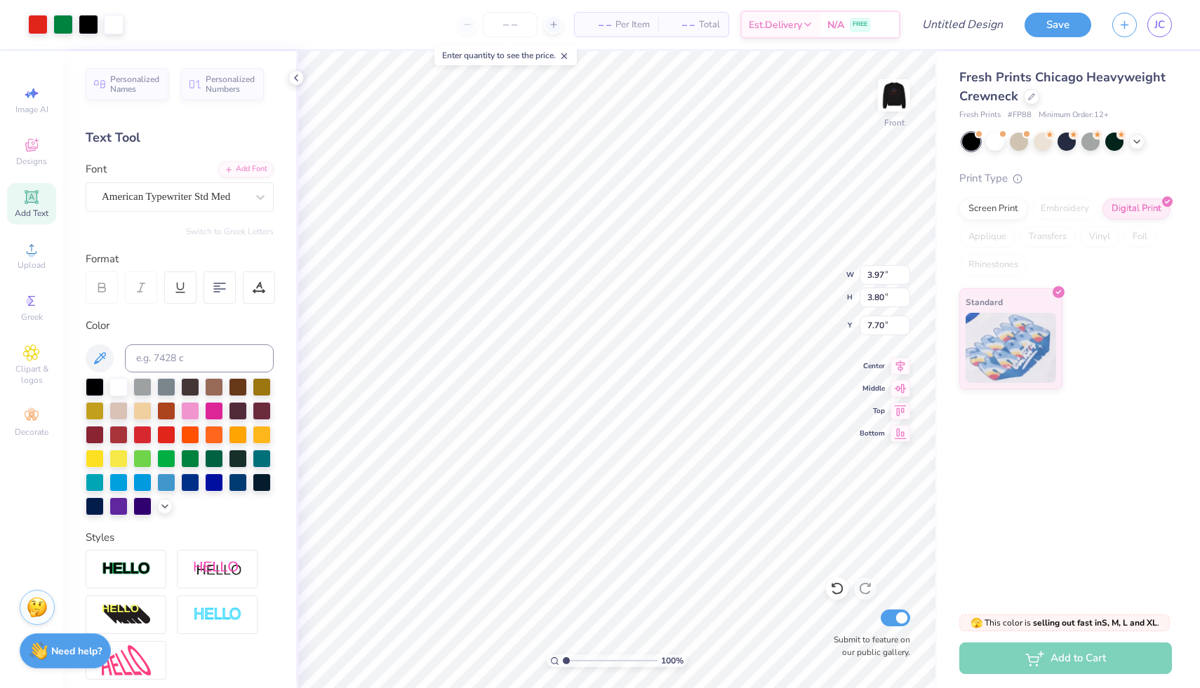
type input "3.55"
type input "1.84"
type input "6.26"
type input "2.59"
type input "2.83"
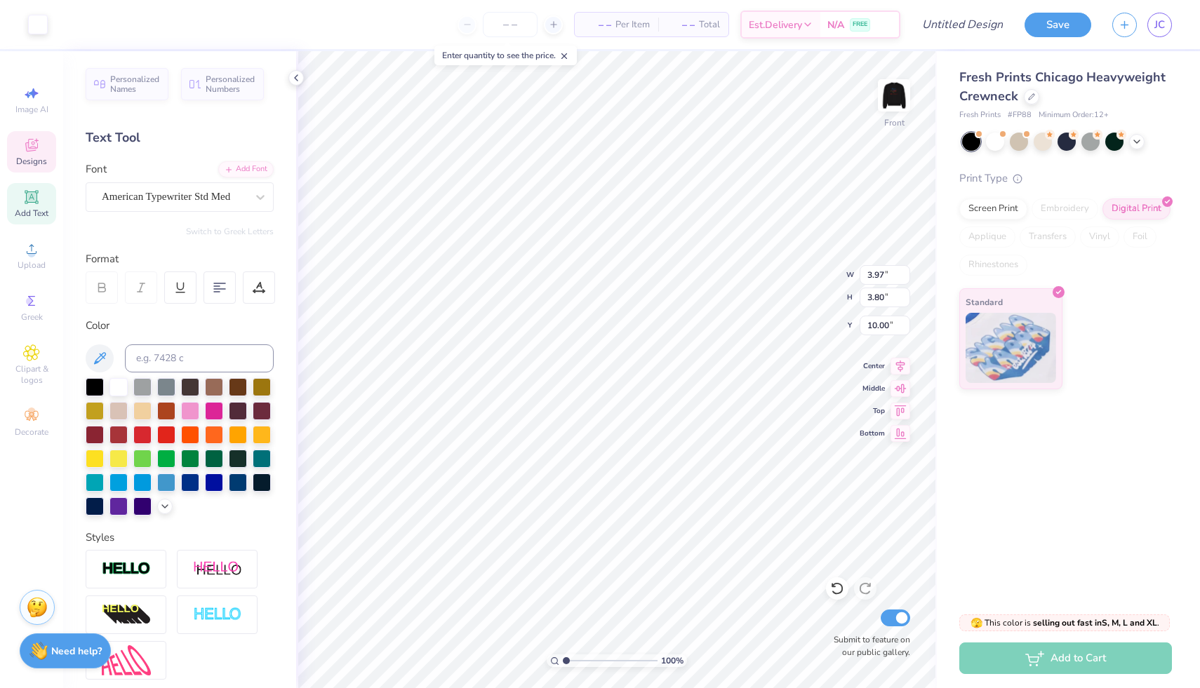
type input "5.50"
type input "3.97"
type input "3.80"
type input "10.00"
type input "2.59"
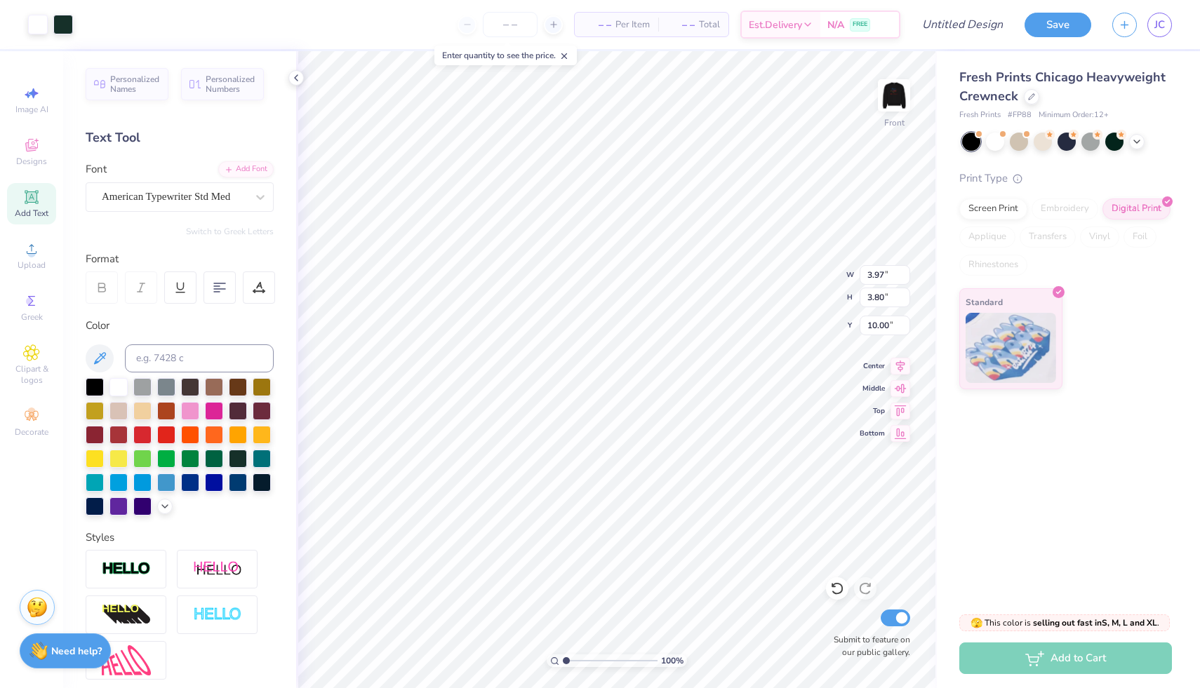
type input "2.83"
click at [652, 592] on li "Bring to Front" at bounding box center [677, 588] width 110 height 27
type input "3.65"
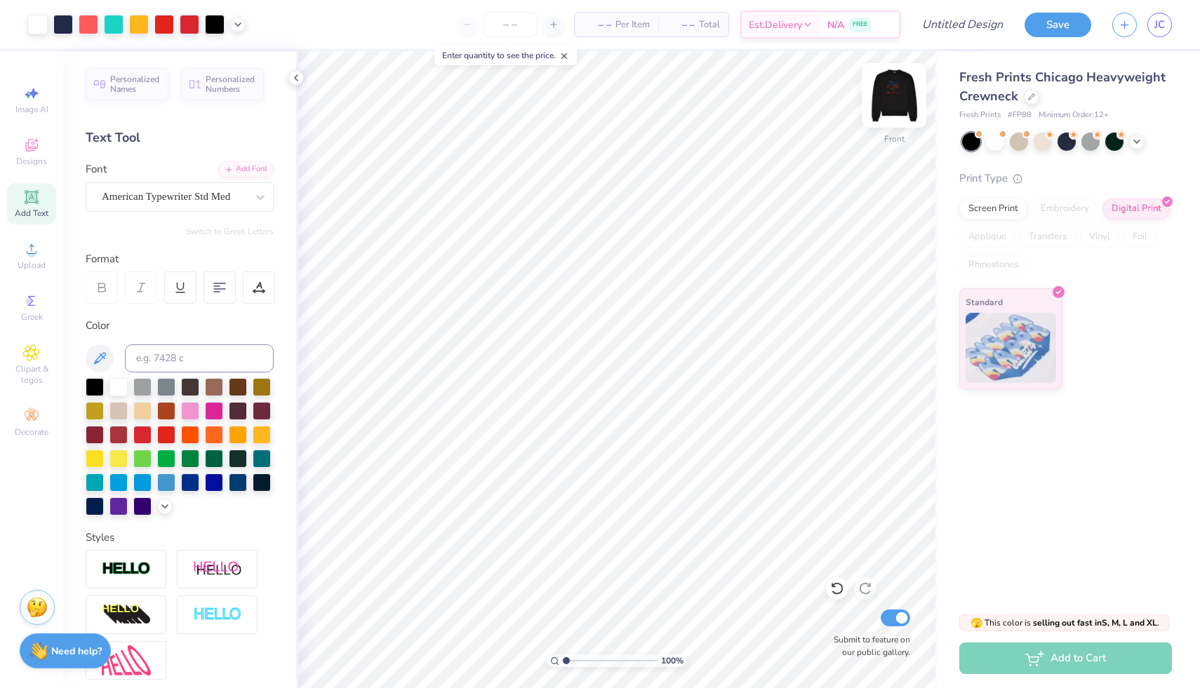
click at [897, 94] on img at bounding box center [894, 95] width 56 height 56
click at [890, 90] on img at bounding box center [894, 95] width 56 height 56
click at [886, 93] on img at bounding box center [894, 95] width 56 height 56
click at [891, 103] on img at bounding box center [894, 95] width 56 height 56
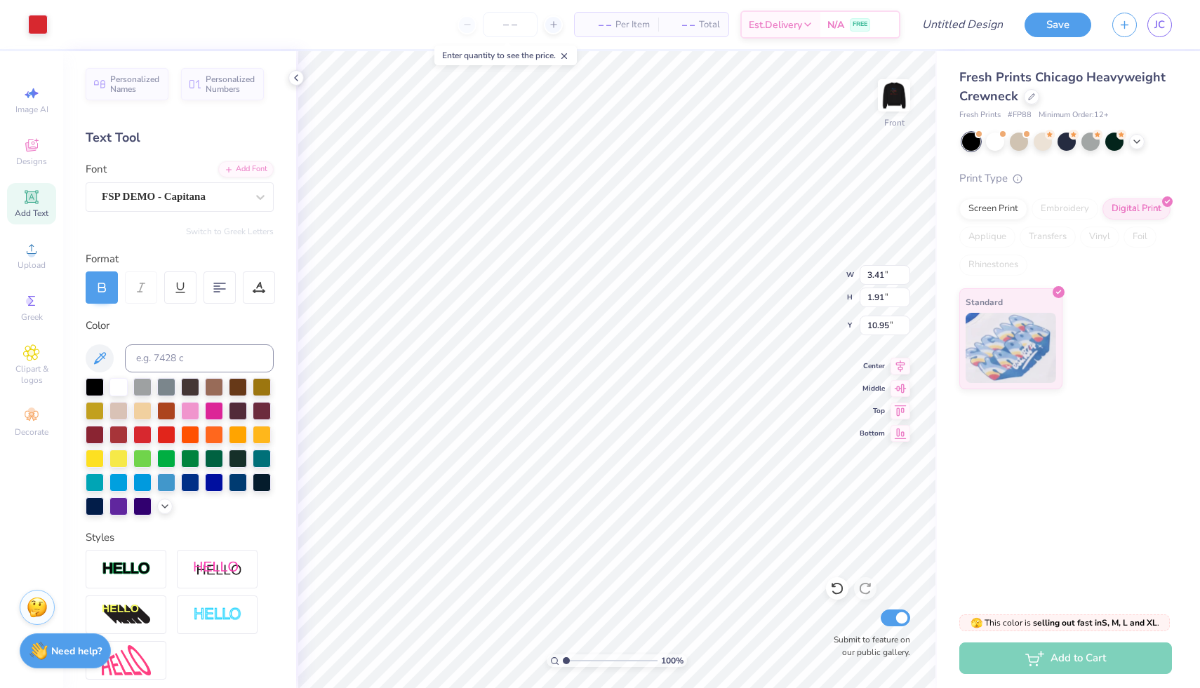
type input "3.41"
type input "1.91"
type input "10.95"
type input "3.49"
type input "2.81"
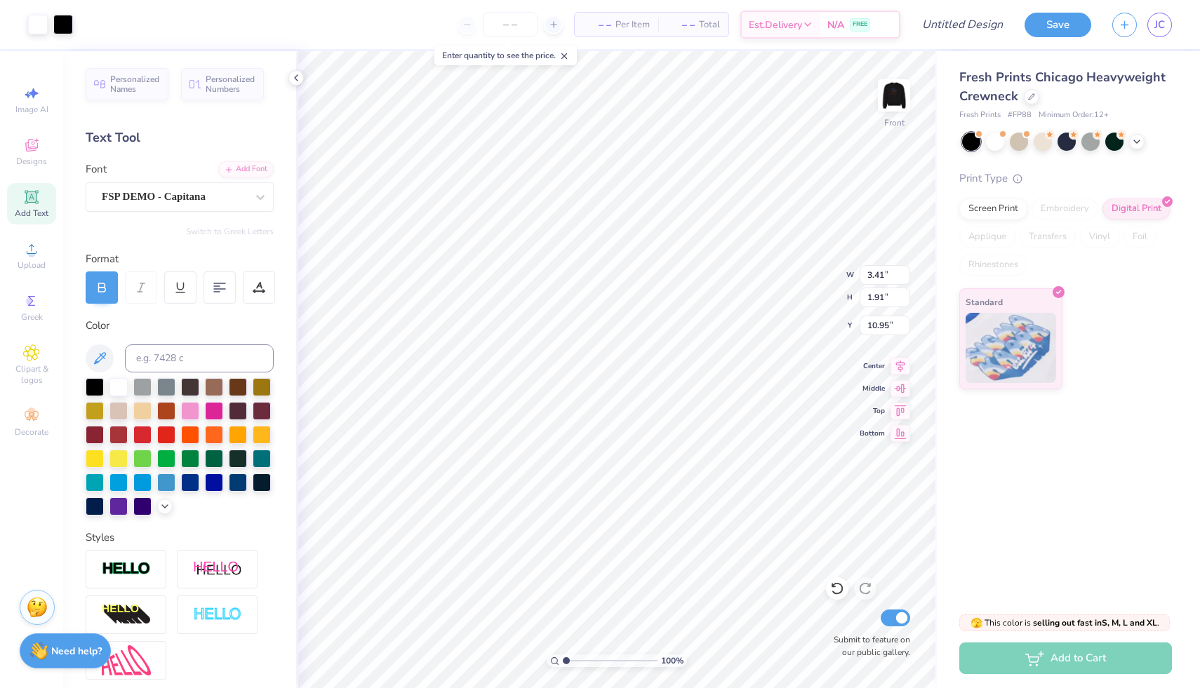
type input "10.50"
type input "3.55"
type input "1.84"
type input "6.48"
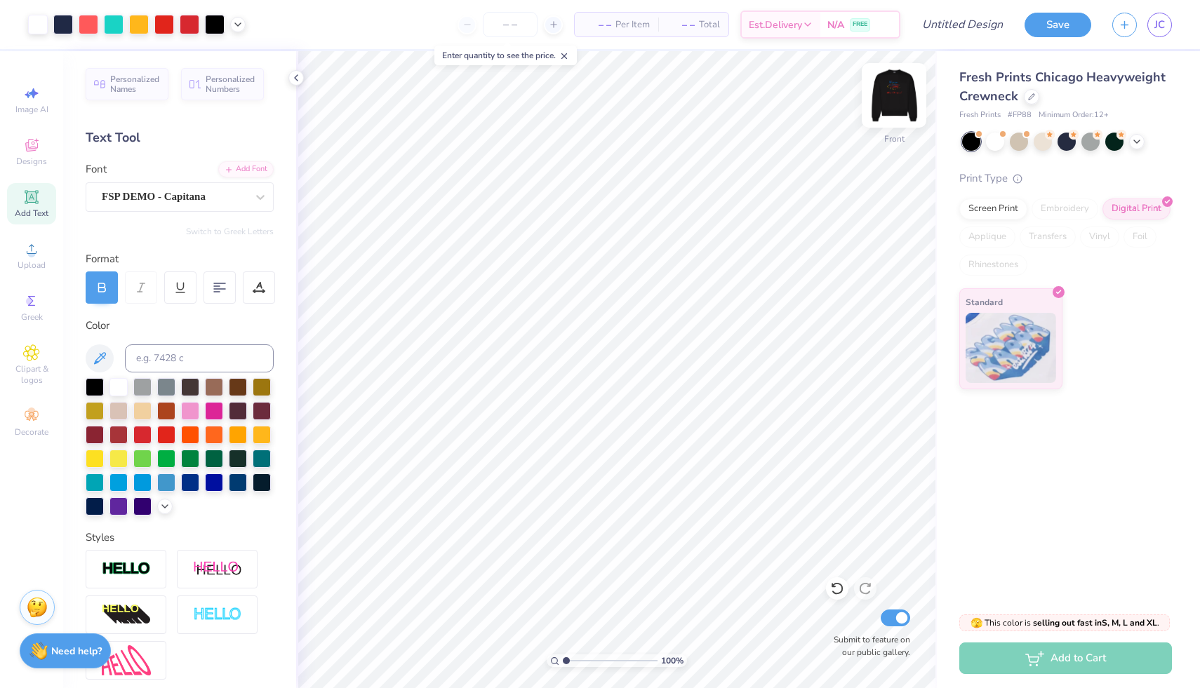
click at [889, 92] on img at bounding box center [894, 95] width 56 height 56
click at [47, 148] on div "Designs" at bounding box center [31, 151] width 49 height 41
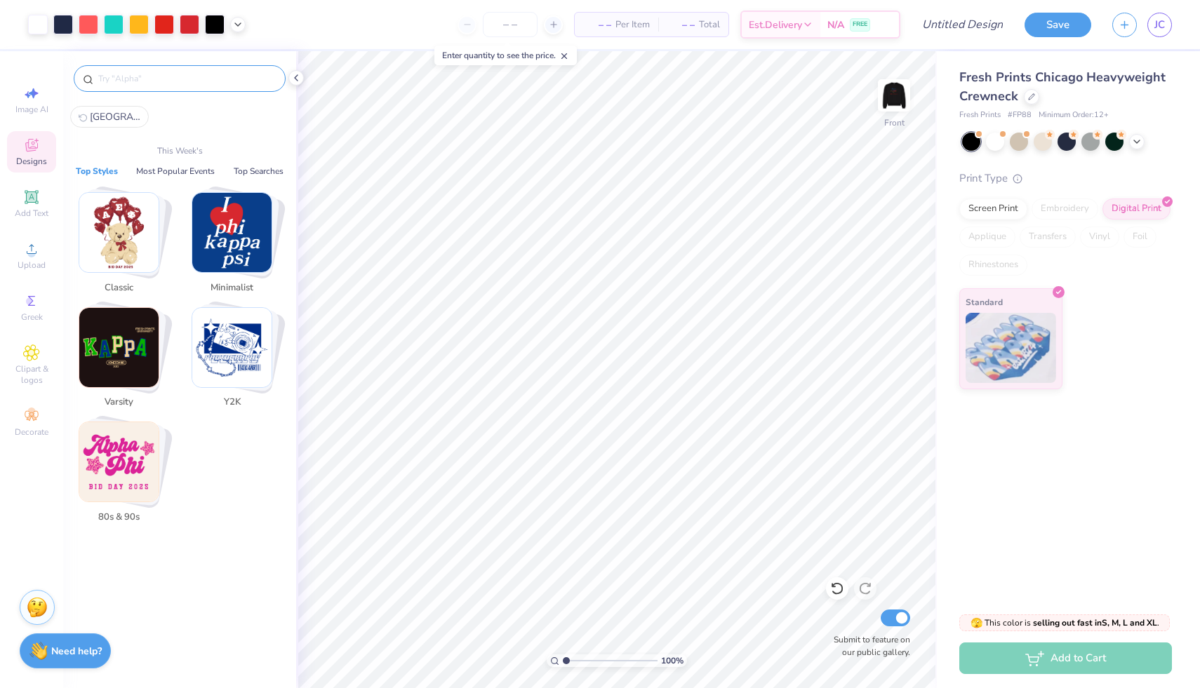
click at [127, 74] on input "text" at bounding box center [187, 79] width 180 height 14
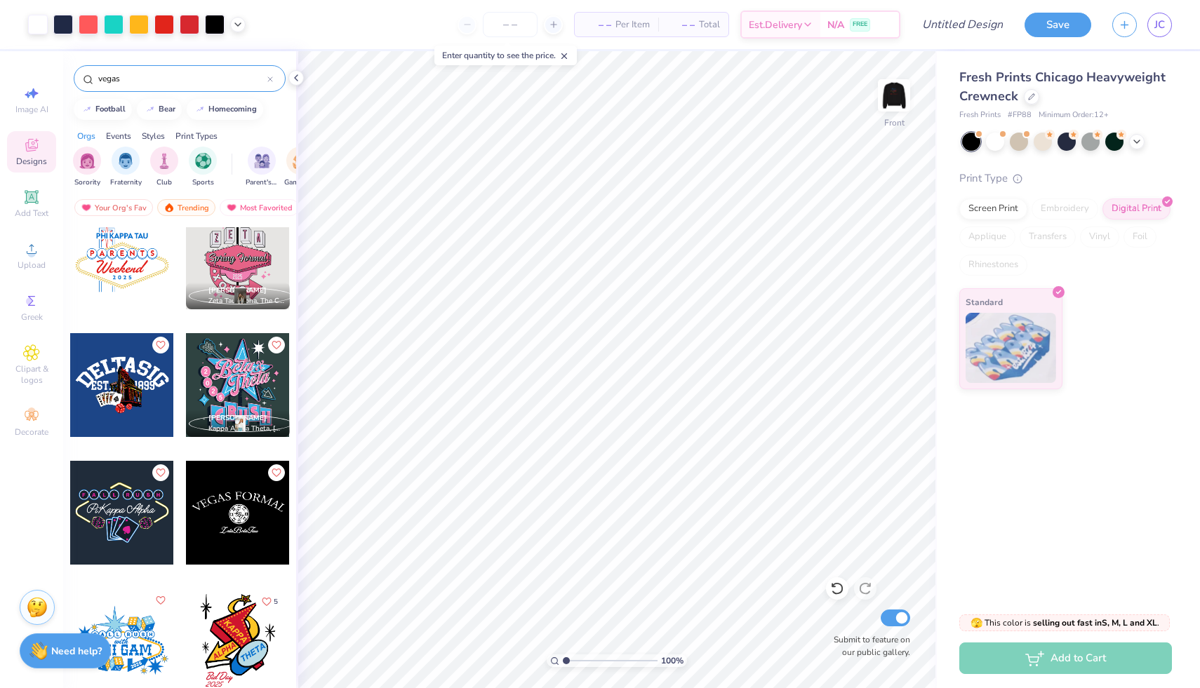
scroll to position [21, 0]
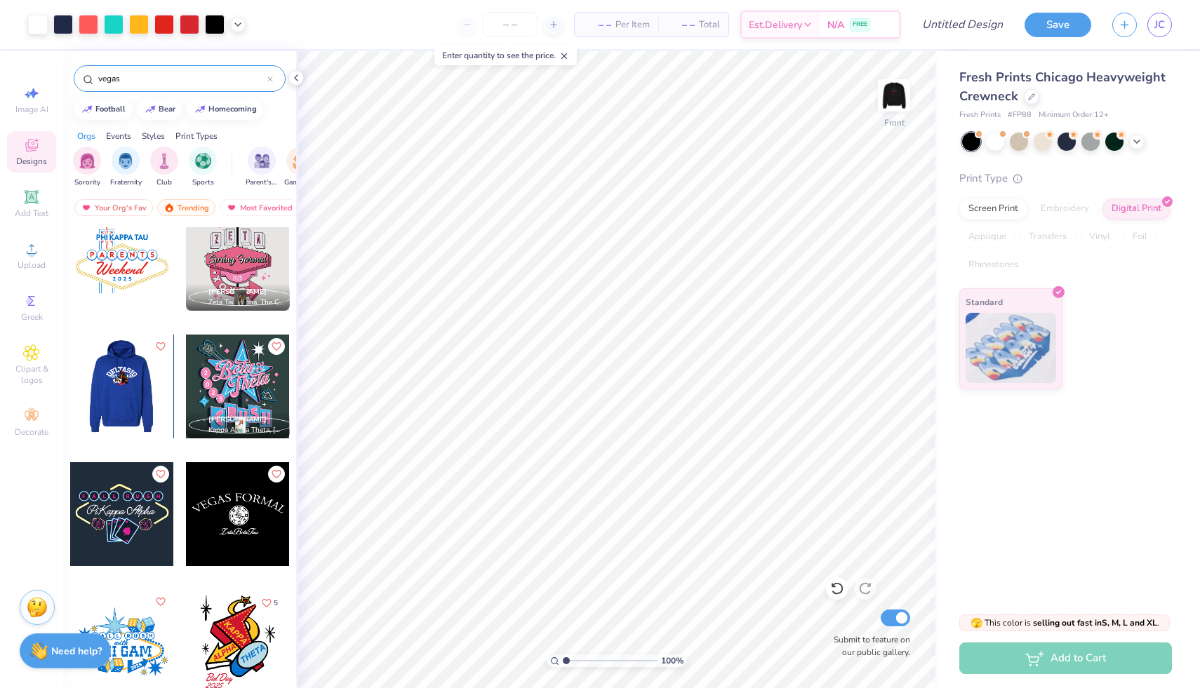
type input "vegas"
click at [133, 412] on div at bounding box center [121, 387] width 104 height 104
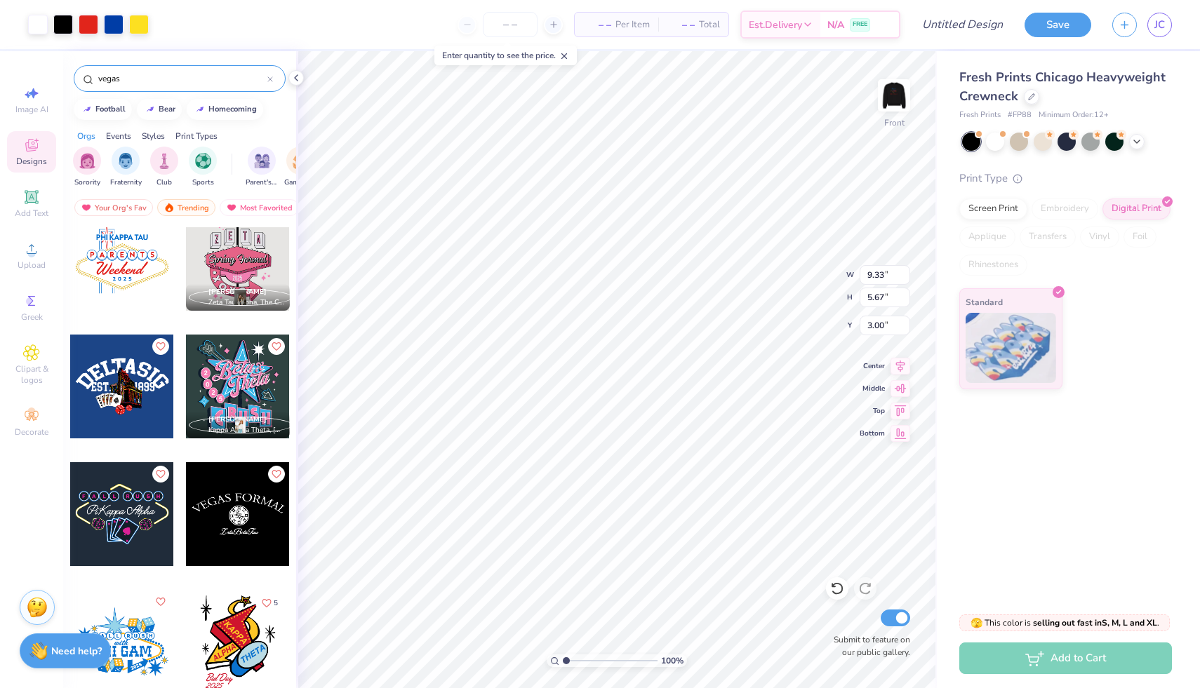
type input "15.43"
type input "0.99"
type input "1.00"
type input "19.94"
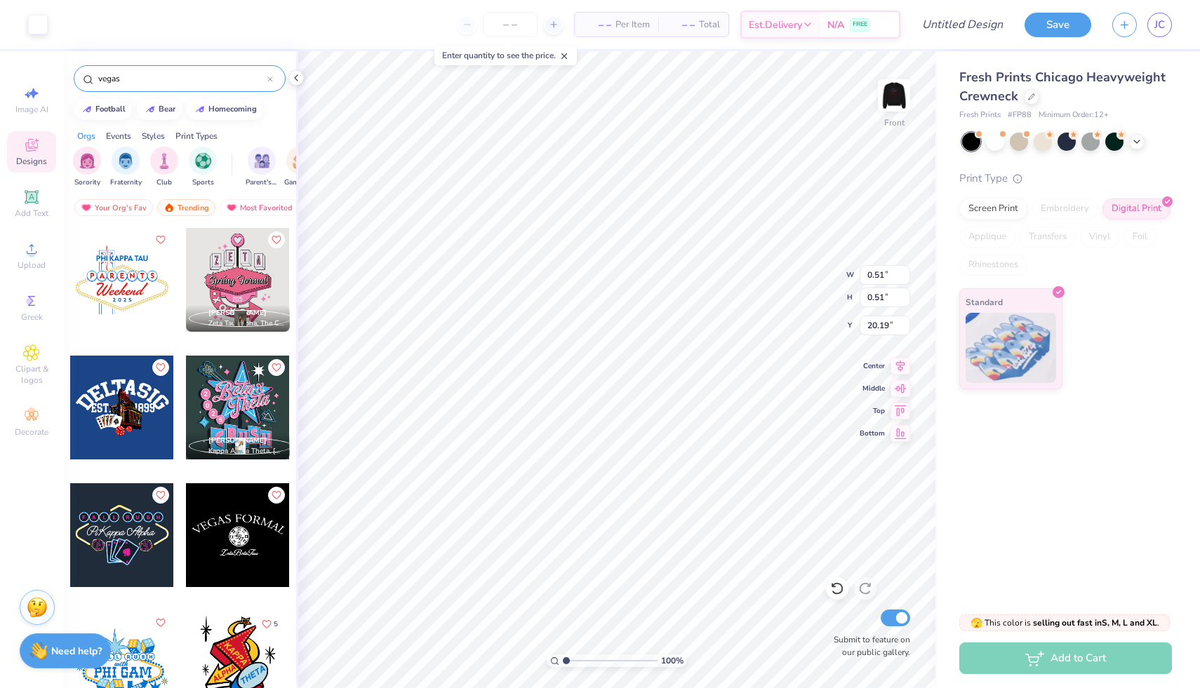
scroll to position [21, 0]
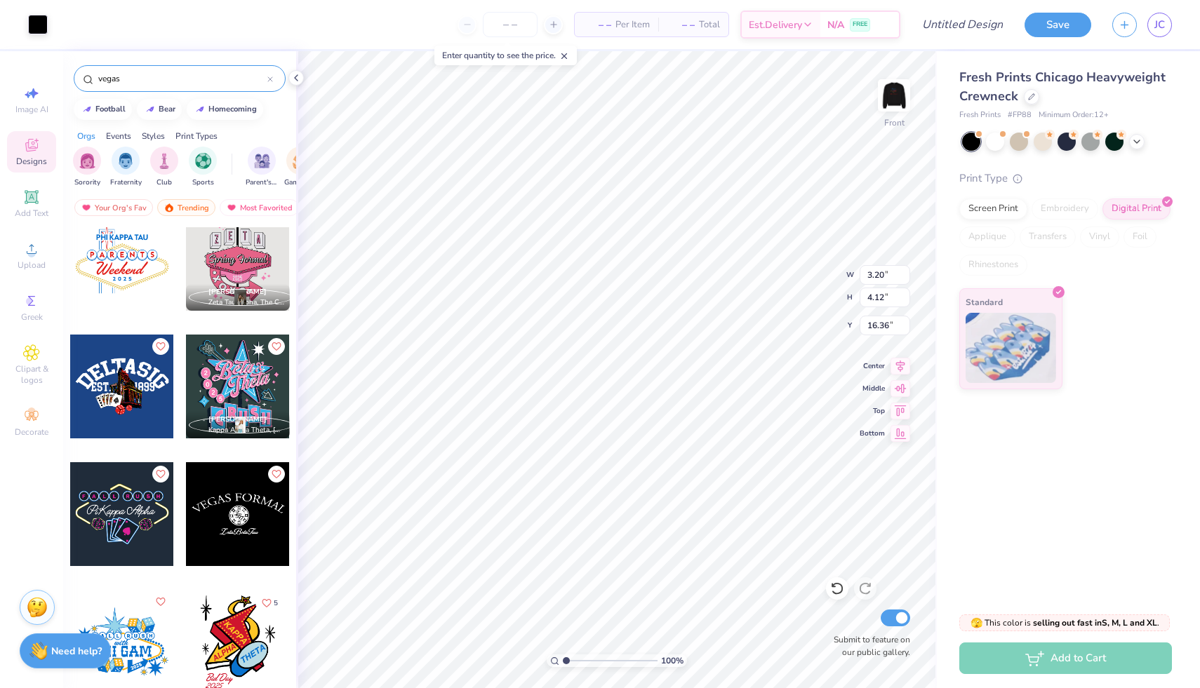
type input "2.67"
type input "1.56"
type input "18.89"
type input "9.33"
type input "5.05"
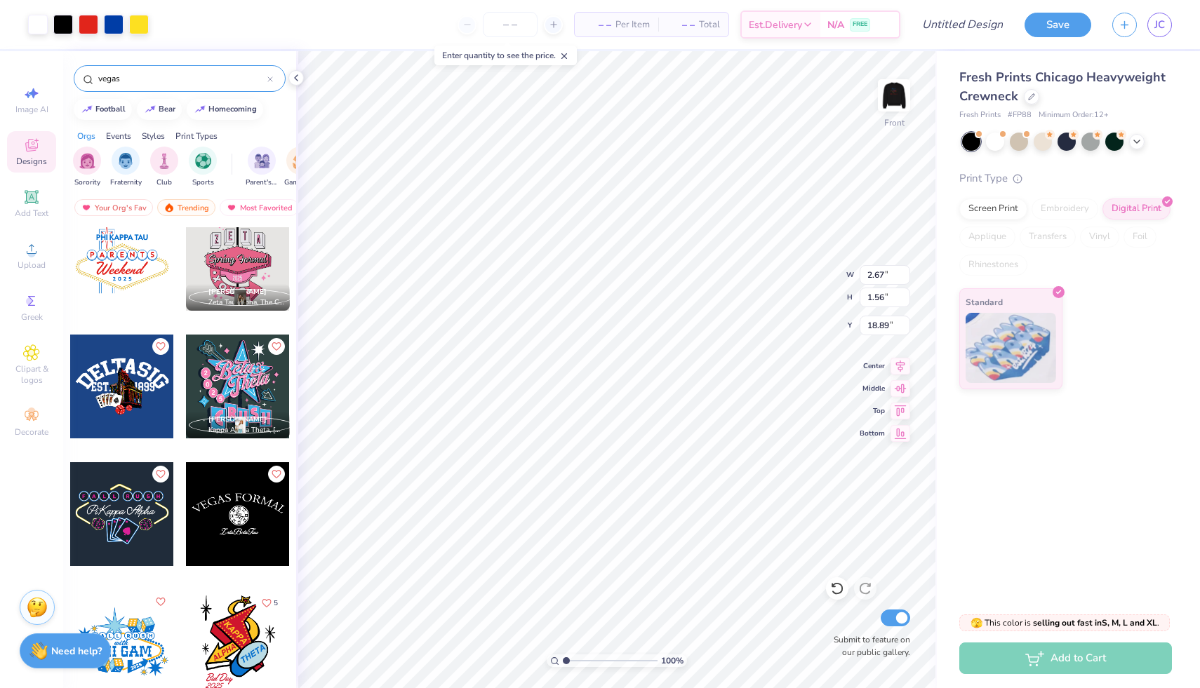
type input "15.43"
type input "7.40"
type input "0.99"
type input "1.00"
type input "0.62"
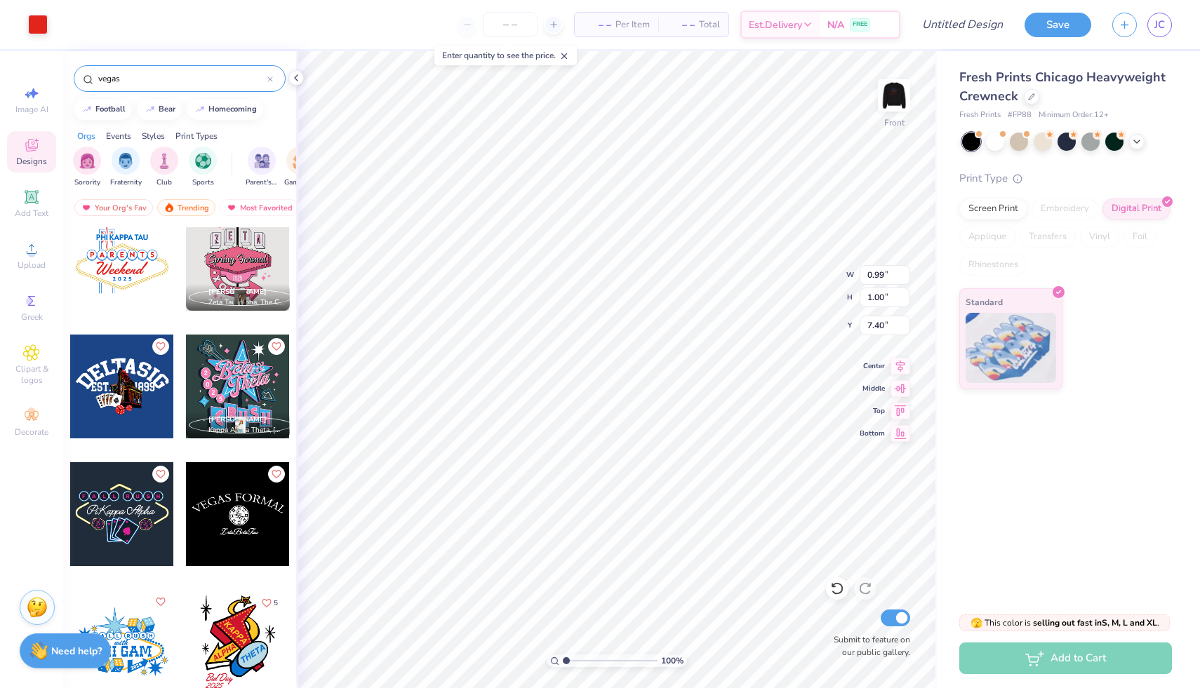
type input "0.62"
type input "8.58"
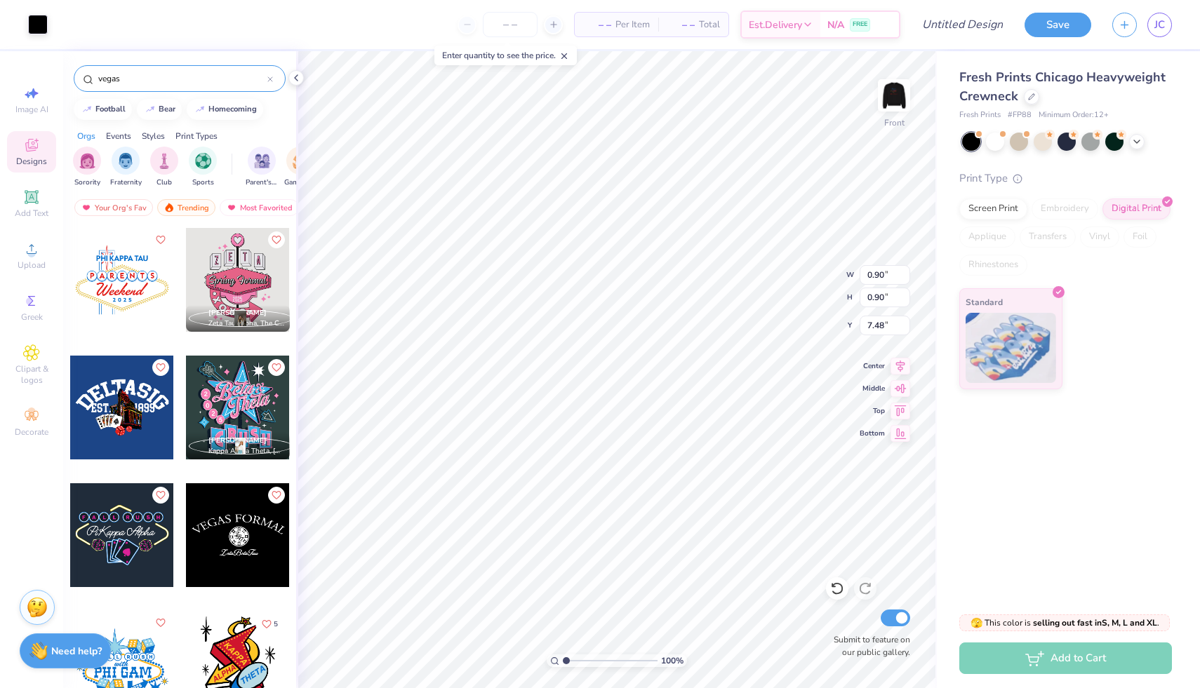
scroll to position [21, 0]
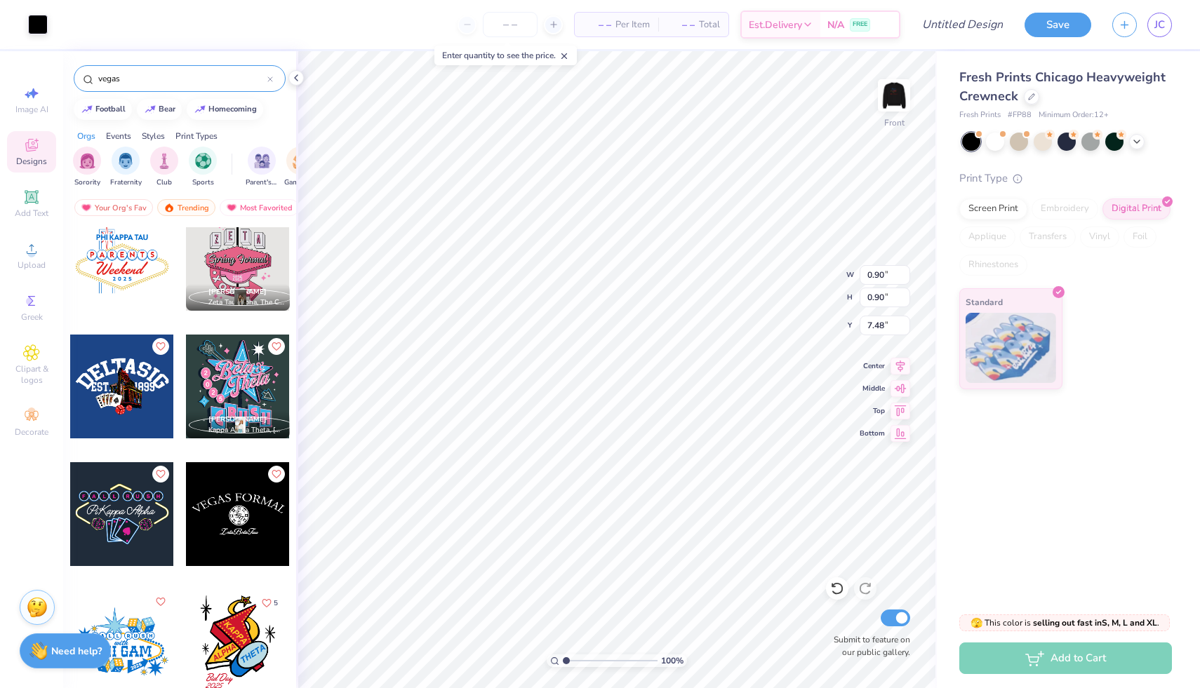
type input "6.42"
type input "1.22"
type input "1.24"
type input "6.25"
type input "1.02"
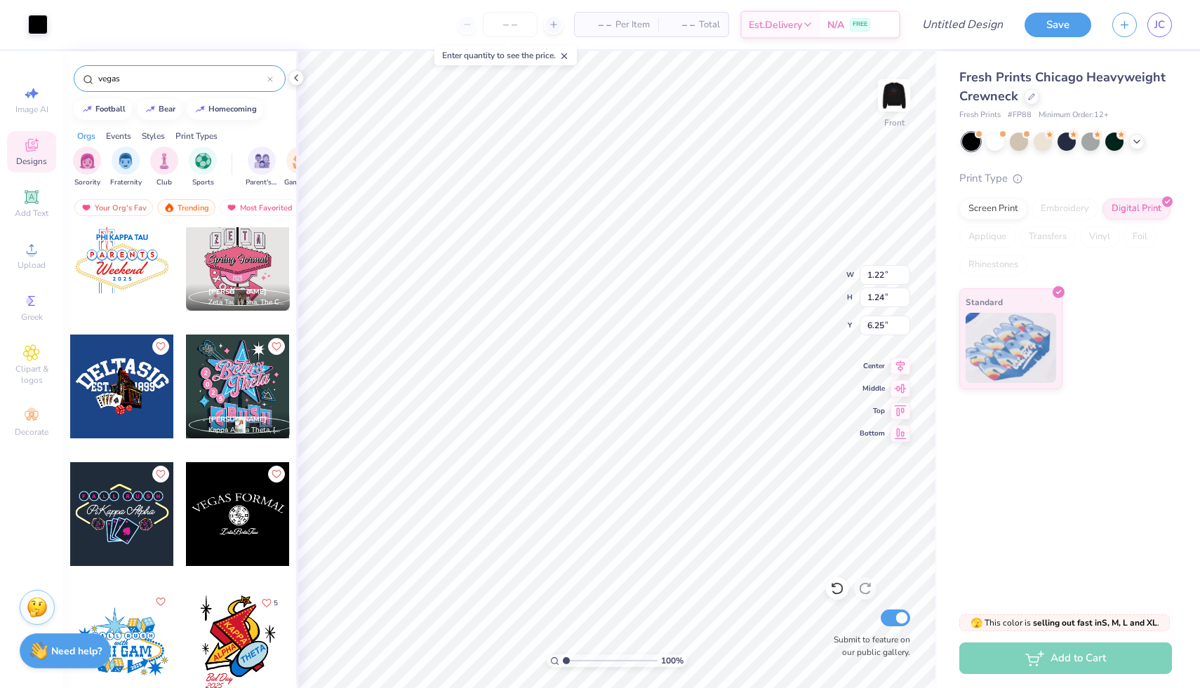
type input "1.01"
type input "6.30"
type input "0.75"
type input "0.84"
type input "7.48"
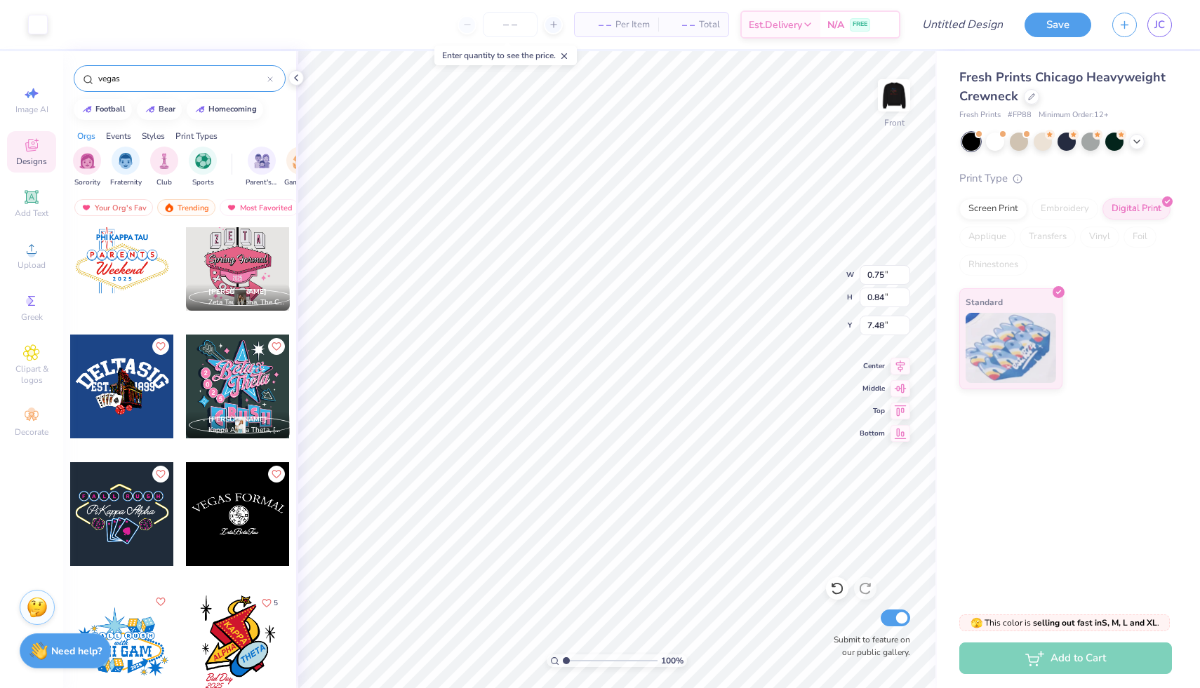
type input "3.97"
type input "3.80"
type input "5.58"
type input "3.97"
type input "3.80"
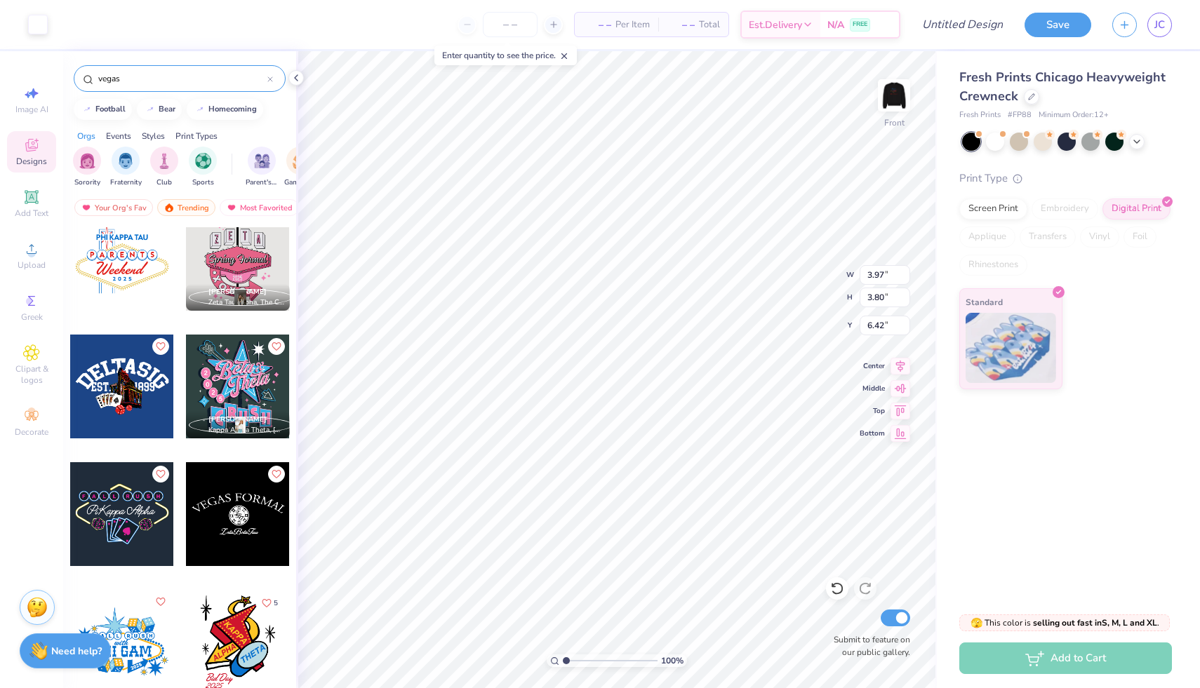
type input "5.58"
click at [298, 72] on icon at bounding box center [295, 77] width 11 height 11
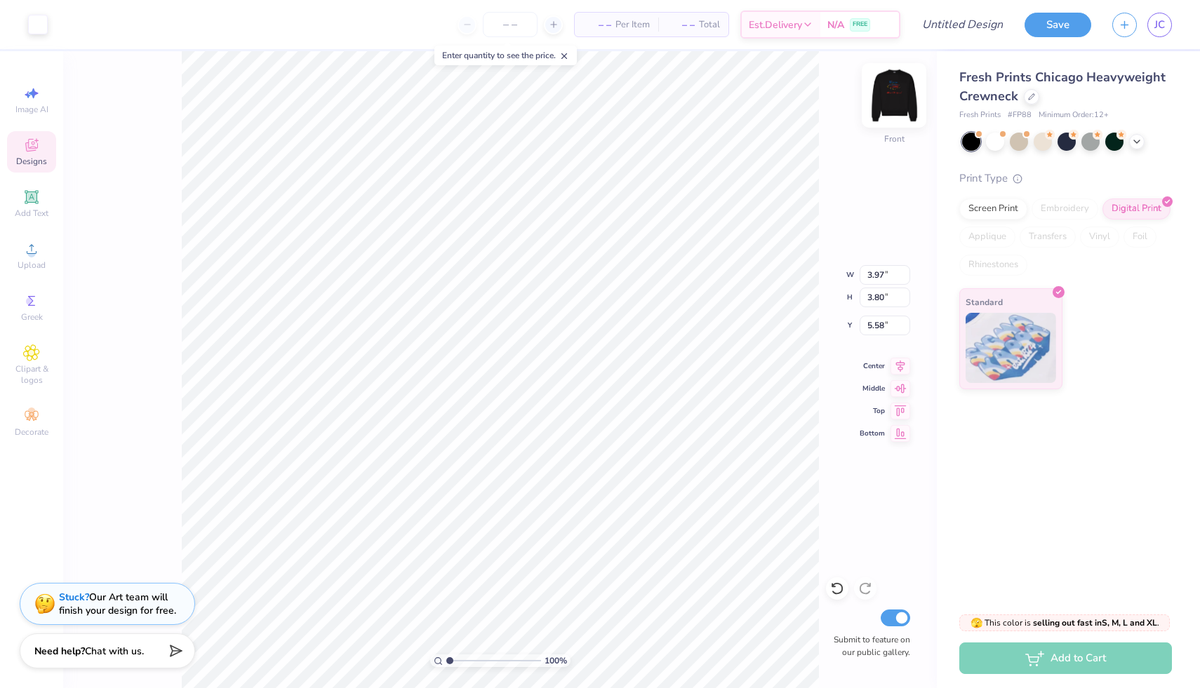
click at [894, 95] on img at bounding box center [894, 95] width 56 height 56
click at [895, 98] on img at bounding box center [894, 95] width 28 height 28
click at [897, 98] on img at bounding box center [894, 95] width 56 height 56
click at [900, 89] on img at bounding box center [894, 95] width 56 height 56
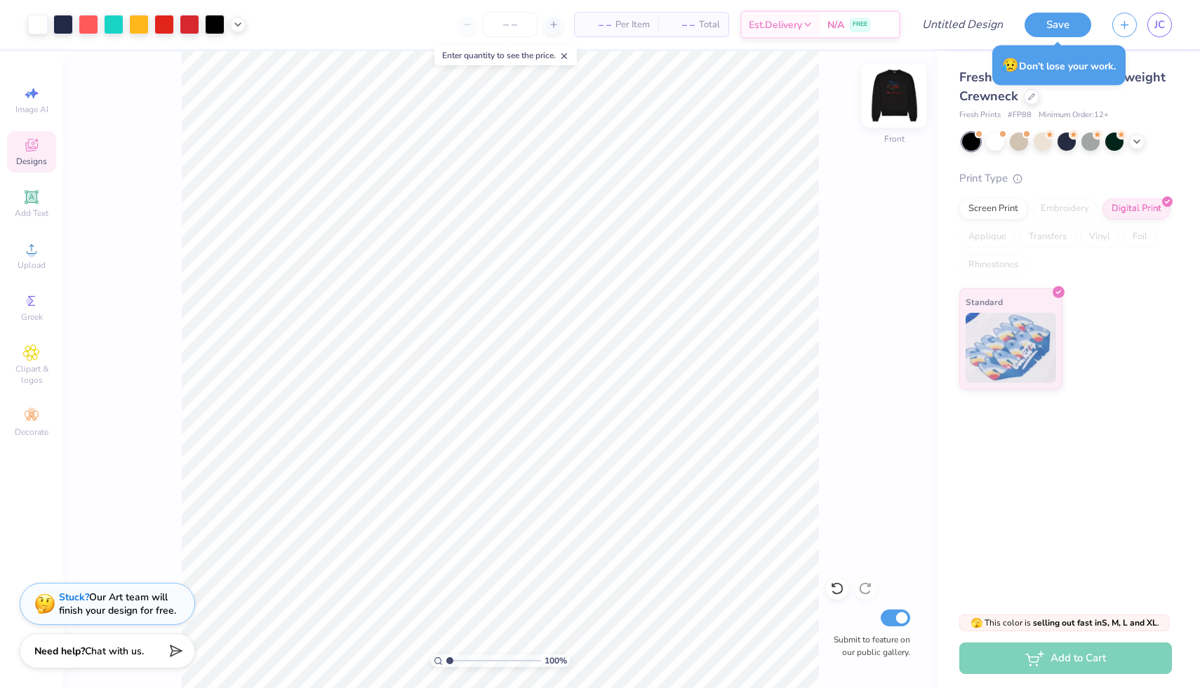
click at [892, 95] on img at bounding box center [894, 95] width 56 height 56
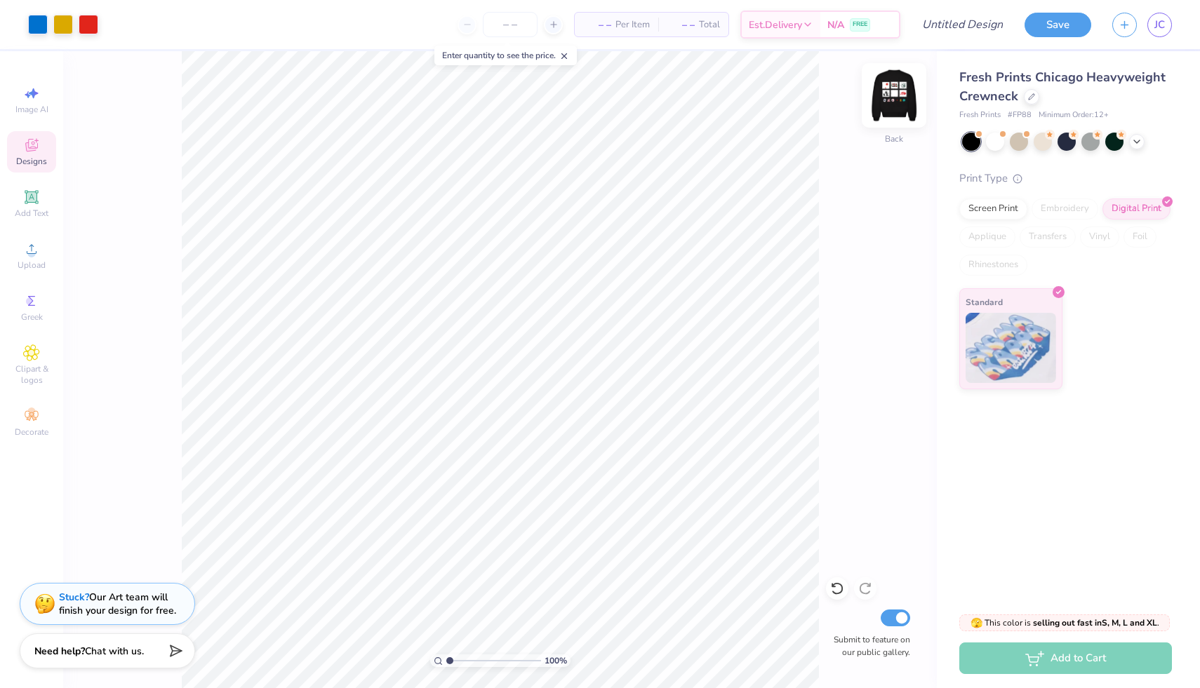
click at [894, 100] on img at bounding box center [894, 95] width 56 height 56
click at [894, 103] on img at bounding box center [894, 95] width 56 height 56
click at [894, 103] on img at bounding box center [894, 95] width 28 height 28
